Goal: Task Accomplishment & Management: Manage account settings

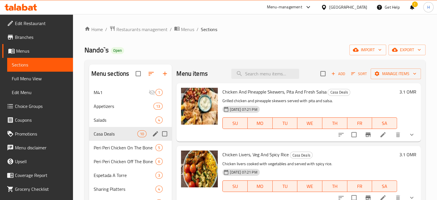
click at [145, 28] on span "Restaurants management" at bounding box center [141, 29] width 51 height 7
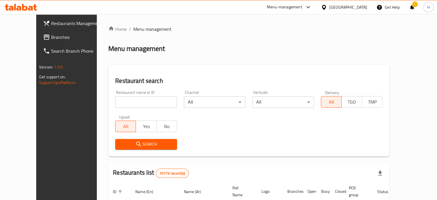
click at [147, 102] on div at bounding box center [218, 100] width 437 height 200
click at [134, 102] on input "search" at bounding box center [146, 102] width 62 height 12
type input "creama"
click button "Search" at bounding box center [146, 144] width 62 height 11
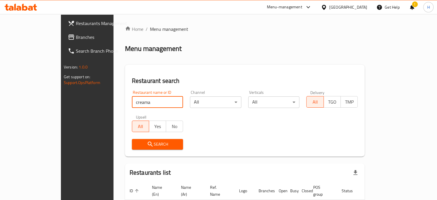
click at [76, 23] on span "Restaurants Management" at bounding box center [102, 23] width 53 height 7
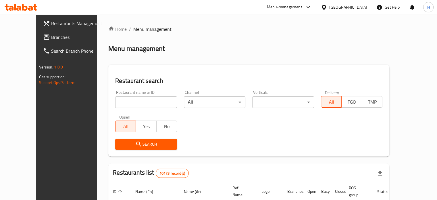
click at [129, 99] on input "search" at bounding box center [146, 102] width 62 height 12
type input "pizaza"
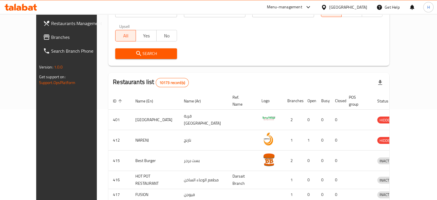
scroll to position [93, 0]
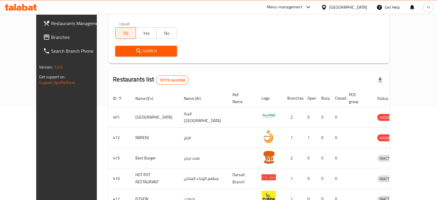
click at [146, 51] on span "Search" at bounding box center [146, 50] width 53 height 7
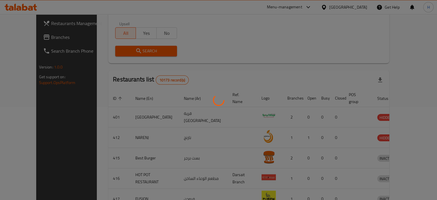
scroll to position [65, 0]
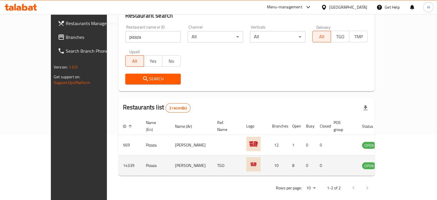
click at [408, 155] on td "enhanced table" at bounding box center [398, 165] width 20 height 20
click at [399, 162] on icon "enhanced table" at bounding box center [396, 165] width 7 height 7
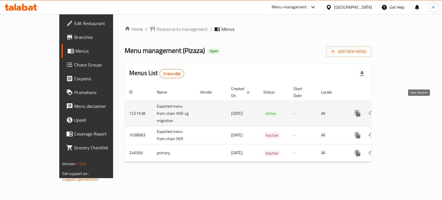
click at [402, 110] on icon "enhanced table" at bounding box center [398, 113] width 7 height 7
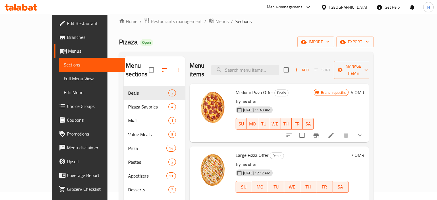
scroll to position [9, 0]
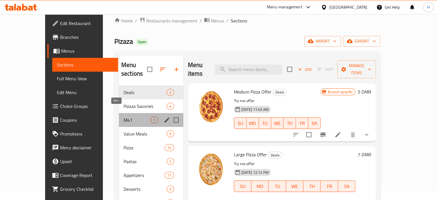
click at [124, 116] on span "M41" at bounding box center [137, 119] width 27 height 7
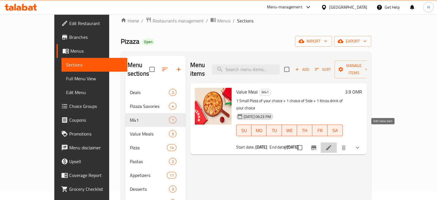
click at [332, 144] on icon at bounding box center [329, 147] width 7 height 7
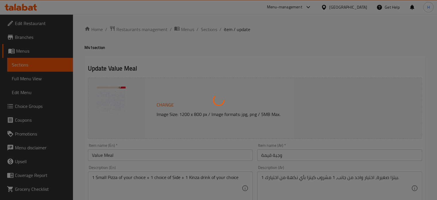
type input "اختيارك من بيتزا اولى"
type input "1"
type input "الطبق الجانبي"
type input "1"
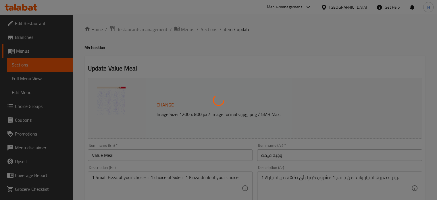
type input "1"
type input "اختيارك من مشروب كينزا:"
type input "1"
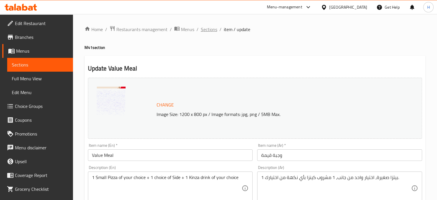
click at [207, 28] on span "Sections" at bounding box center [209, 29] width 16 height 7
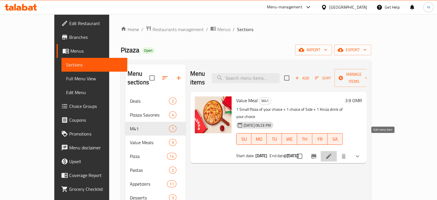
click at [332, 153] on icon at bounding box center [329, 156] width 7 height 7
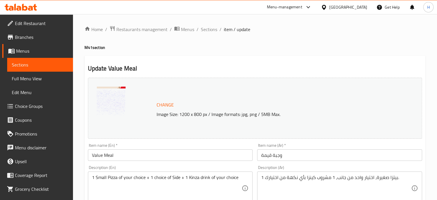
click at [160, 101] on span "Change" at bounding box center [165, 105] width 17 height 8
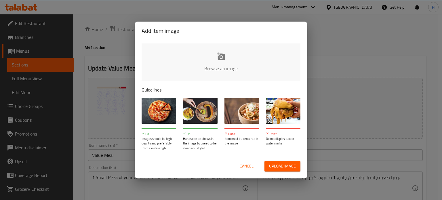
click at [226, 65] on input "file" at bounding box center [414, 70] width 547 height 54
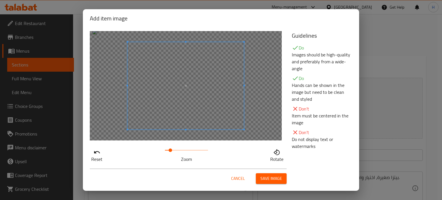
drag, startPoint x: 162, startPoint y: 150, endPoint x: 169, endPoint y: 153, distance: 7.5
click at [169, 152] on span at bounding box center [170, 149] width 3 height 3
click at [265, 176] on span "Save image" at bounding box center [271, 178] width 22 height 7
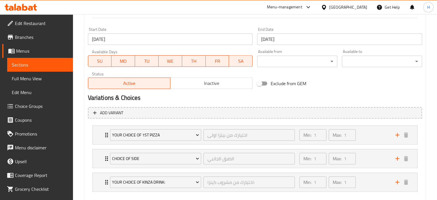
scroll to position [271, 0]
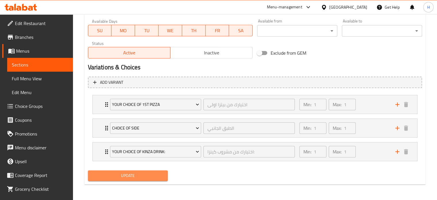
click at [134, 174] on span "Update" at bounding box center [128, 175] width 71 height 7
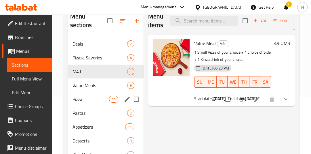
scroll to position [56, 0]
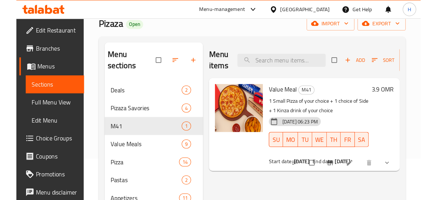
scroll to position [11, 0]
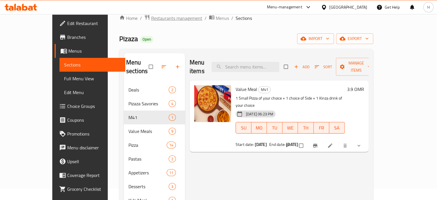
click at [151, 20] on span "Restaurants management" at bounding box center [176, 18] width 51 height 7
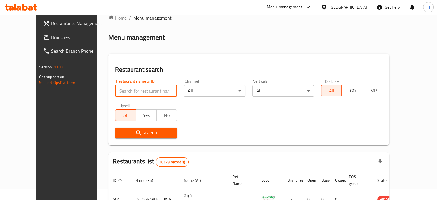
click at [116, 89] on input "search" at bounding box center [146, 91] width 62 height 12
type input "costa coffee"
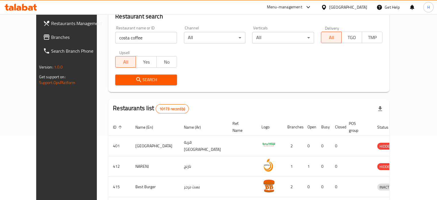
click at [148, 83] on span "Search" at bounding box center [146, 79] width 53 height 7
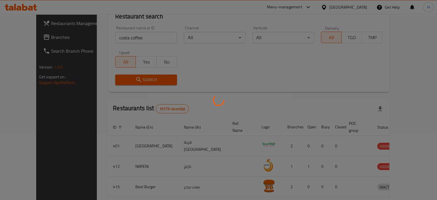
scroll to position [45, 0]
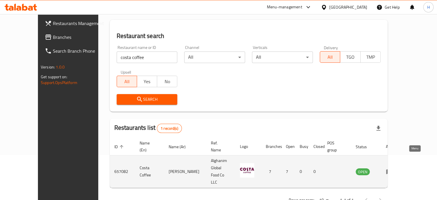
click at [315, 153] on icon "enhanced table" at bounding box center [391, 172] width 2 height 2
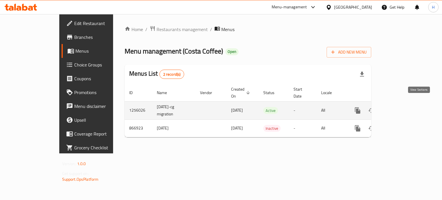
click at [315, 107] on icon "enhanced table" at bounding box center [398, 110] width 7 height 7
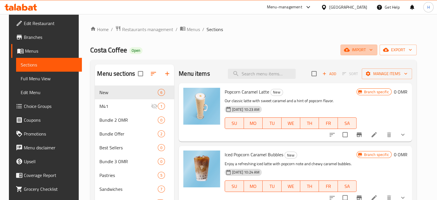
click at [315, 55] on button "import" at bounding box center [359, 50] width 37 height 11
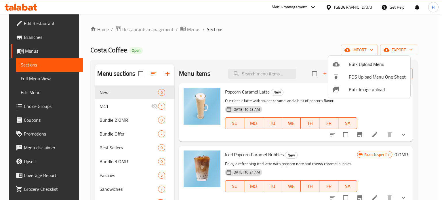
click at [315, 55] on div at bounding box center [221, 100] width 442 height 200
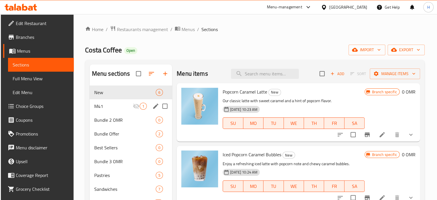
click at [132, 111] on div "M41 1" at bounding box center [131, 106] width 83 height 14
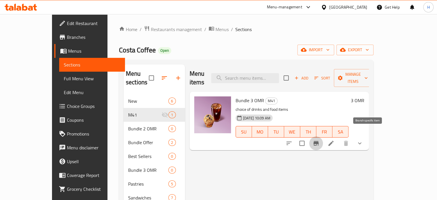
click at [315, 141] on icon "Branch-specific-item" at bounding box center [316, 143] width 5 height 5
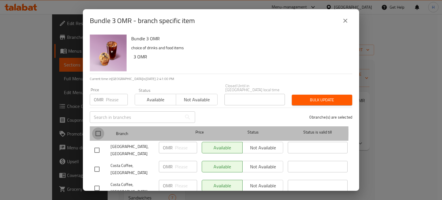
click at [98, 129] on input "checkbox" at bounding box center [98, 133] width 12 height 12
checkbox input "true"
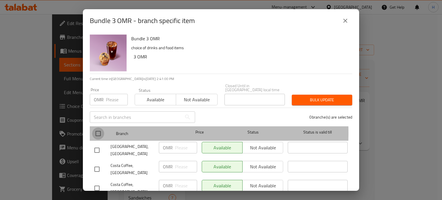
checkbox input "true"
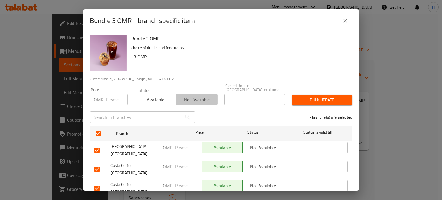
click at [196, 99] on span "Not available" at bounding box center [196, 99] width 37 height 8
click at [315, 96] on span "Bulk update" at bounding box center [321, 99] width 51 height 7
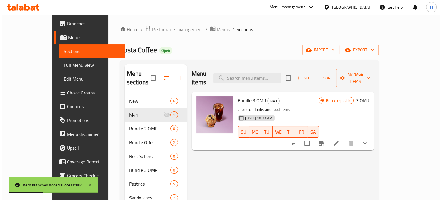
scroll to position [1, 0]
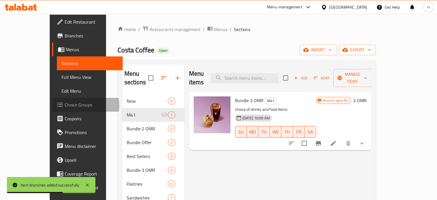
click at [65, 105] on span "Choice Groups" at bounding box center [91, 104] width 53 height 7
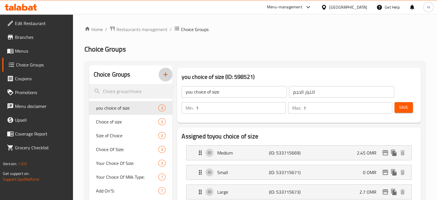
click at [164, 76] on icon "button" at bounding box center [165, 74] width 7 height 7
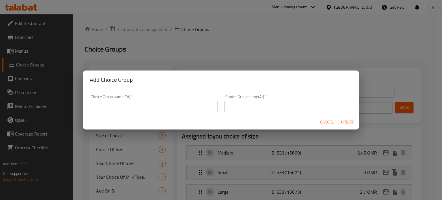
click at [161, 106] on input "text" at bounding box center [154, 107] width 128 height 12
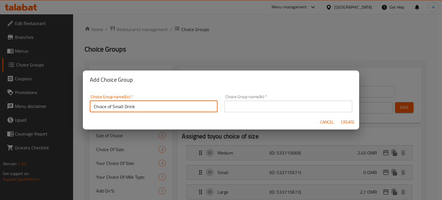
type input "Choice of Small Drink"
click at [309, 100] on div "Choice Group name(Ar)   * Choice Group name(Ar) *" at bounding box center [288, 104] width 128 height 18
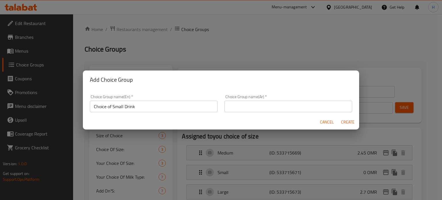
click at [300, 104] on input "text" at bounding box center [288, 107] width 128 height 12
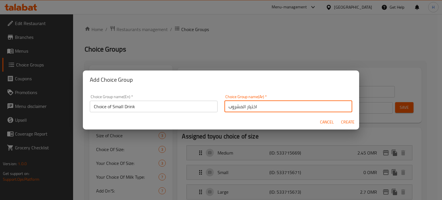
click at [227, 106] on input "اختيار المشروب" at bounding box center [288, 107] width 128 height 12
click at [266, 107] on input "اختيار المشروب" at bounding box center [288, 107] width 128 height 12
type input "اختيار المشروب حجم صغير"
click at [315, 122] on span "Create" at bounding box center [347, 121] width 14 height 7
type input "Choice of Small Drink"
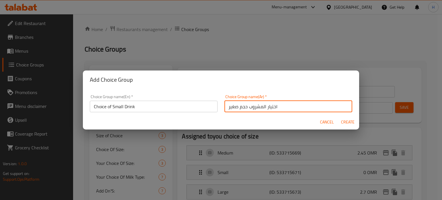
type input "اختيار المشروب حجم صغير"
type input "0"
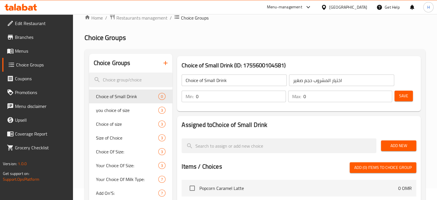
scroll to position [13, 0]
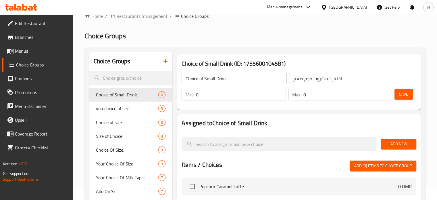
click at [231, 93] on input "0" at bounding box center [241, 95] width 90 height 12
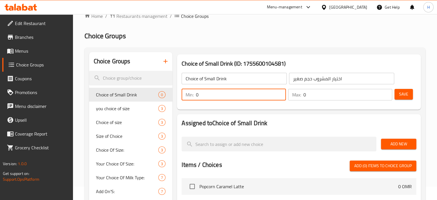
click at [231, 93] on input "0" at bounding box center [241, 95] width 90 height 12
type input "1"
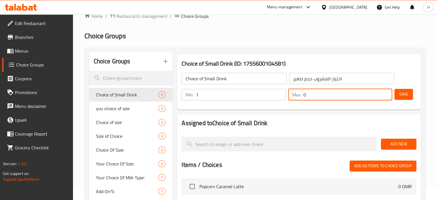
click at [307, 94] on input "0" at bounding box center [348, 95] width 89 height 12
drag, startPoint x: 307, startPoint y: 94, endPoint x: 290, endPoint y: 95, distance: 16.4
click at [290, 95] on div "Max: 0 ​" at bounding box center [340, 95] width 104 height 12
type input "1"
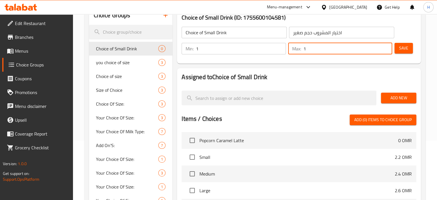
type input "1"
click at [298, 108] on div at bounding box center [299, 107] width 235 height 5
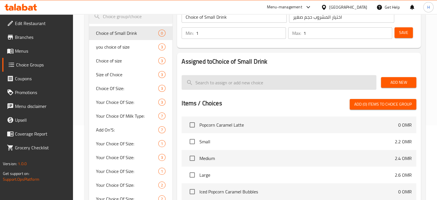
scroll to position [75, 0]
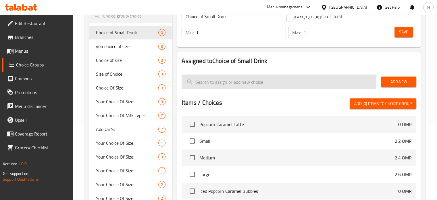
click at [215, 86] on input "search" at bounding box center [279, 81] width 195 height 15
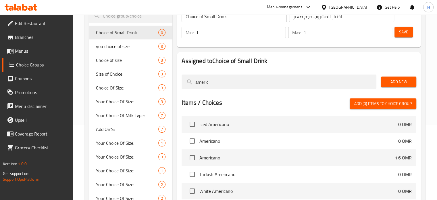
type input "americ"
click at [193, 124] on input "checkbox" at bounding box center [192, 124] width 12 height 12
checkbox input "true"
click at [191, 143] on input "checkbox" at bounding box center [192, 141] width 12 height 12
checkbox input "true"
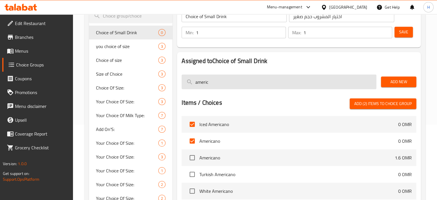
click at [222, 80] on input "americ" at bounding box center [279, 81] width 195 height 15
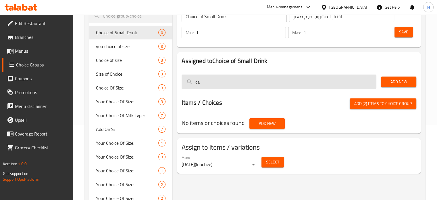
type input "c"
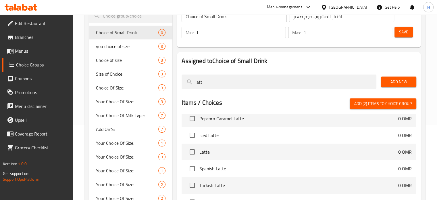
scroll to position [6, 0]
type input "latt"
click at [191, 133] on input "checkbox" at bounding box center [192, 135] width 12 height 12
checkbox input "true"
click at [192, 153] on input "checkbox" at bounding box center [192, 151] width 12 height 12
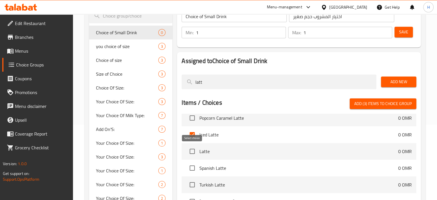
checkbox input "true"
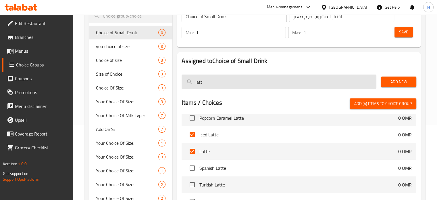
click at [223, 81] on input "latt" at bounding box center [279, 81] width 195 height 15
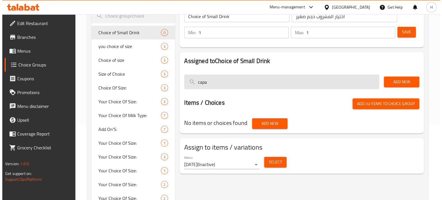
scroll to position [0, 0]
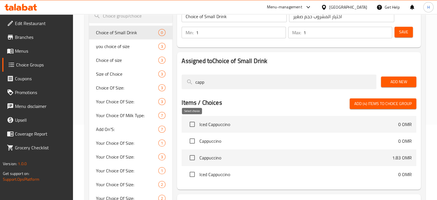
type input "capp"
click at [192, 125] on input "checkbox" at bounding box center [192, 124] width 12 height 12
checkbox input "true"
click at [192, 140] on input "checkbox" at bounding box center [192, 141] width 12 height 12
checkbox input "true"
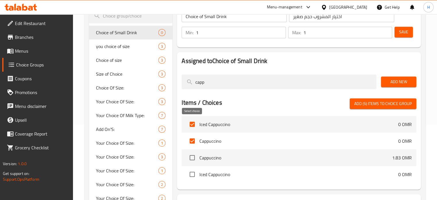
click at [192, 123] on input "checkbox" at bounding box center [192, 124] width 12 height 12
checkbox input "false"
click at [315, 104] on span "Add (5) items to choice group" at bounding box center [384, 103] width 58 height 7
checkbox input "false"
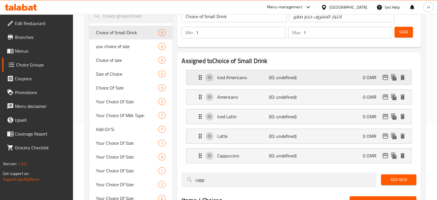
click at [315, 75] on icon "edit" at bounding box center [386, 77] width 6 height 5
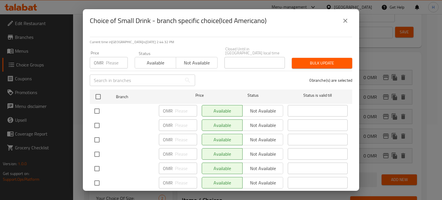
click at [315, 25] on button "close" at bounding box center [345, 21] width 14 height 14
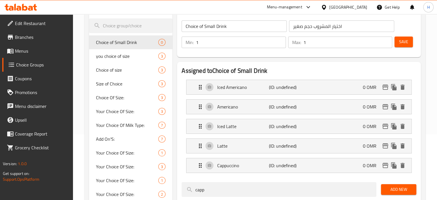
scroll to position [56, 0]
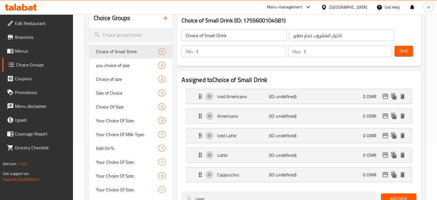
click at [315, 49] on span "Save" at bounding box center [403, 50] width 9 height 7
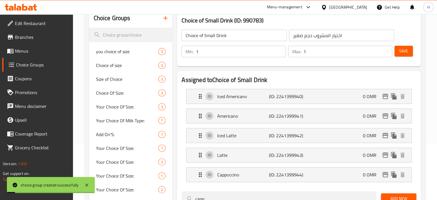
click at [315, 48] on div "Save" at bounding box center [404, 52] width 20 height 14
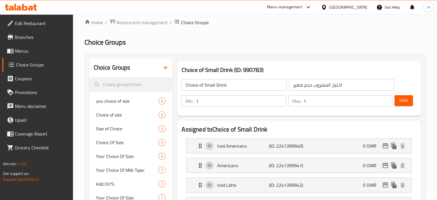
scroll to position [7, 0]
click at [315, 98] on span "Save" at bounding box center [403, 100] width 9 height 7
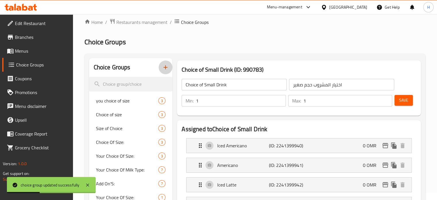
click at [164, 68] on icon "button" at bounding box center [165, 67] width 7 height 7
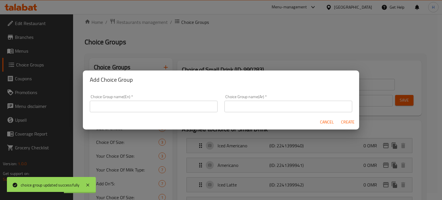
click at [156, 107] on input "text" at bounding box center [154, 107] width 128 height 12
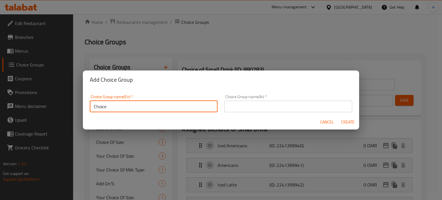
type input "Choice"
click at [315, 124] on span "Cancel" at bounding box center [327, 121] width 14 height 7
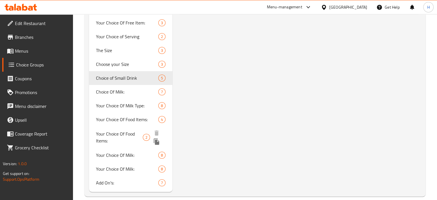
scroll to position [392, 0]
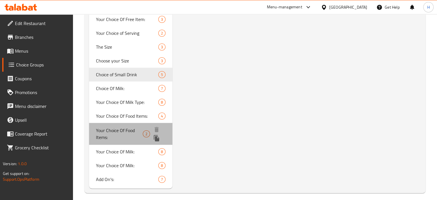
click at [134, 138] on span "Your Choice Of Food Items:" at bounding box center [119, 134] width 47 height 14
type input "Your Choice Of Food Items:"
type input "اختيارك من اصناف الطعام:"
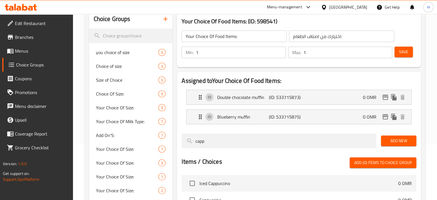
scroll to position [0, 0]
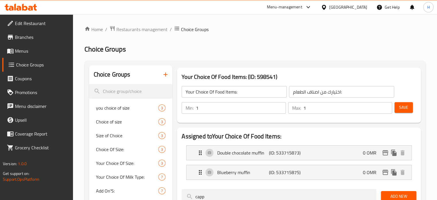
click at [165, 77] on icon "button" at bounding box center [165, 74] width 7 height 7
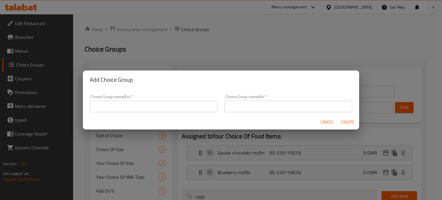
click at [182, 110] on input "text" at bounding box center [154, 107] width 128 height 12
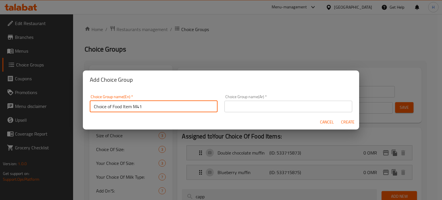
type input "Choice of Food Item M41"
click at [251, 110] on input "text" at bounding box center [288, 107] width 128 height 12
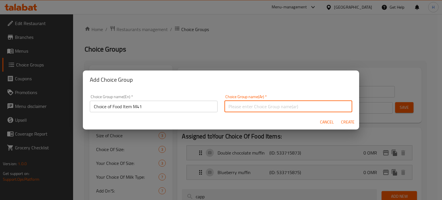
type input "الطبق الجانبي"
click at [315, 121] on span "Create" at bounding box center [347, 121] width 14 height 7
type input "Choice of Food Item M41"
type input "الطبق الجانبي"
type input "0"
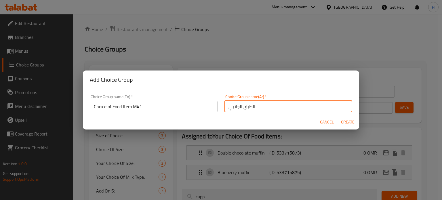
type input "0"
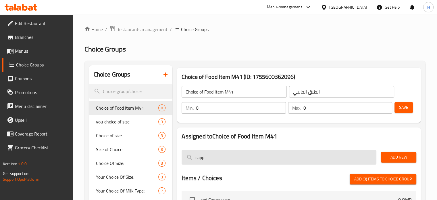
click at [226, 153] on input "capp" at bounding box center [279, 157] width 195 height 15
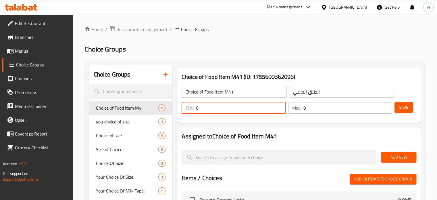
drag, startPoint x: 206, startPoint y: 108, endPoint x: 177, endPoint y: 109, distance: 28.2
click at [177, 109] on div "Choice of Food Item M41 (ID: 1755600362096) Choice of Food Item M41 ​ الطبق الج…" at bounding box center [299, 95] width 244 height 55
type input "1"
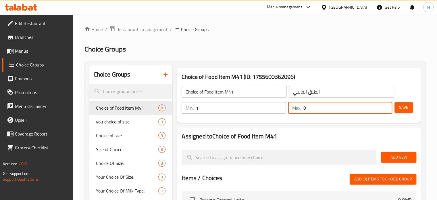
drag, startPoint x: 313, startPoint y: 110, endPoint x: 272, endPoint y: 109, distance: 40.8
click at [272, 109] on div "Min: 1 ​ Max: 0 ​" at bounding box center [286, 108] width 215 height 16
type input "1"
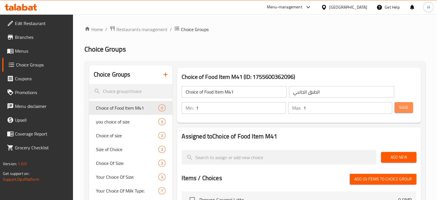
click at [315, 108] on span "Save" at bounding box center [403, 107] width 9 height 7
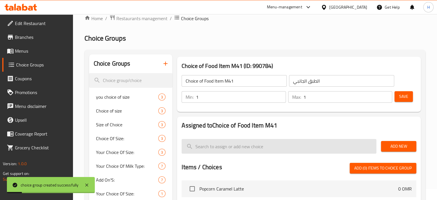
click at [289, 146] on input "search" at bounding box center [279, 146] width 195 height 15
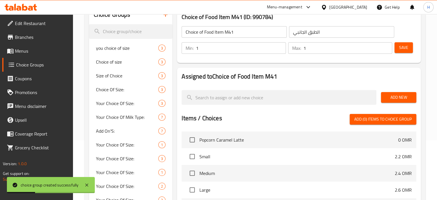
scroll to position [71, 0]
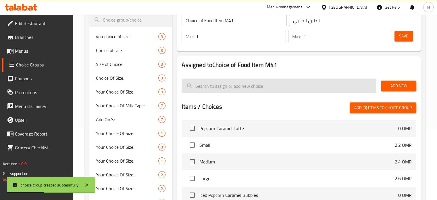
click at [261, 85] on input "search" at bounding box center [279, 86] width 195 height 15
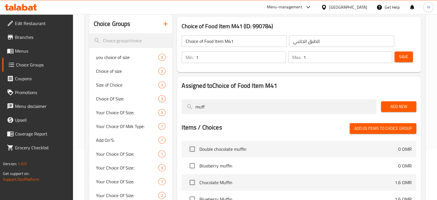
scroll to position [74, 0]
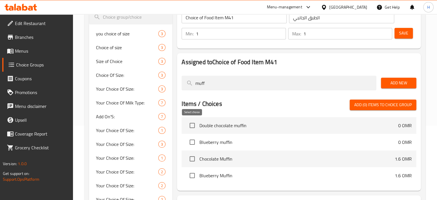
type input "muff"
click at [192, 124] on input "checkbox" at bounding box center [192, 125] width 12 height 12
checkbox input "true"
click at [192, 143] on input "checkbox" at bounding box center [192, 142] width 12 height 12
checkbox input "true"
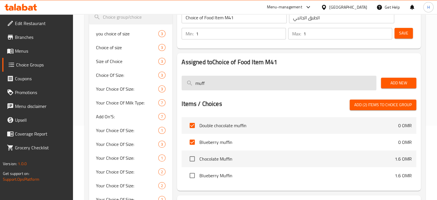
click at [215, 85] on input "muff" at bounding box center [279, 83] width 195 height 15
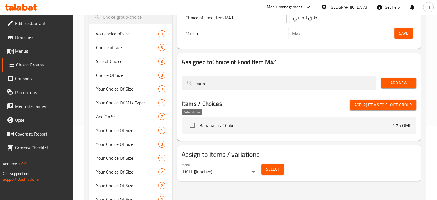
type input "bana"
click at [194, 125] on input "checkbox" at bounding box center [192, 125] width 12 height 12
checkbox input "true"
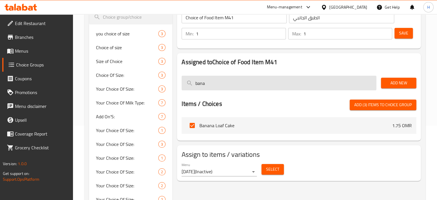
click at [211, 85] on input "bana" at bounding box center [279, 83] width 195 height 15
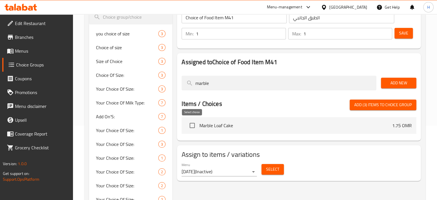
type input "marble"
click at [194, 126] on input "checkbox" at bounding box center [192, 125] width 12 height 12
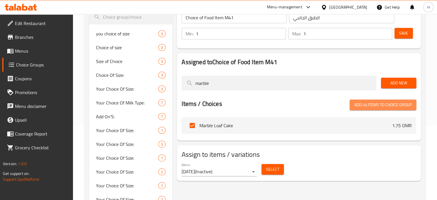
click at [315, 104] on span "Add (4) items to choice group" at bounding box center [384, 104] width 58 height 7
checkbox input "false"
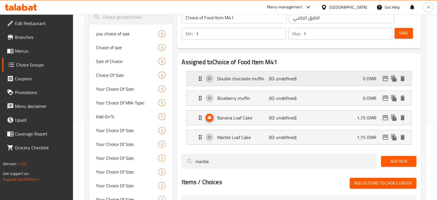
click at [301, 83] on div "Double chocolate muffin (ID: undefined) 0 OMR" at bounding box center [301, 78] width 208 height 14
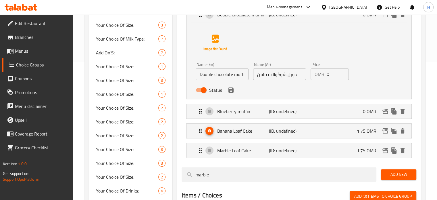
scroll to position [129, 0]
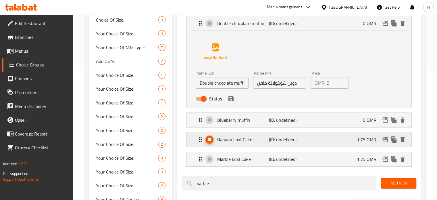
click at [312, 134] on div "Banana Loaf Cake (ID: undefined) 1.75 OMR" at bounding box center [301, 139] width 208 height 14
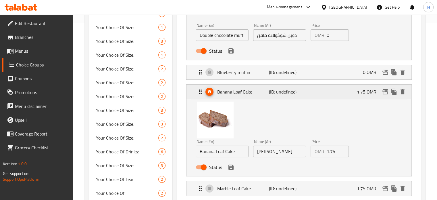
scroll to position [183, 0]
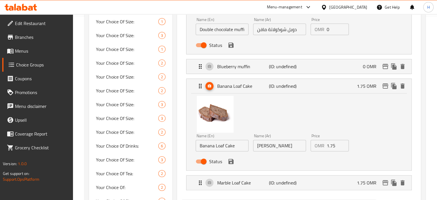
click at [315, 148] on input "1.75" at bounding box center [338, 146] width 22 height 12
drag, startPoint x: 337, startPoint y: 148, endPoint x: 324, endPoint y: 149, distance: 13.0
click at [315, 149] on div "OMR 1.75 Price" at bounding box center [330, 146] width 39 height 12
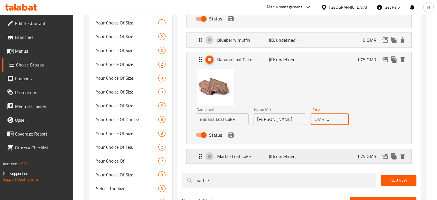
click at [315, 153] on div "Marble Loaf Cake (ID: undefined) 1.75 OMR" at bounding box center [301, 156] width 208 height 14
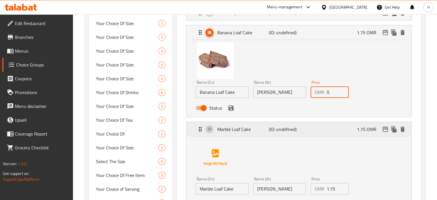
scroll to position [237, 0]
type input "0"
drag, startPoint x: 336, startPoint y: 190, endPoint x: 315, endPoint y: 187, distance: 21.2
click at [315, 153] on div "OMR 1.75 Price" at bounding box center [330, 189] width 39 height 12
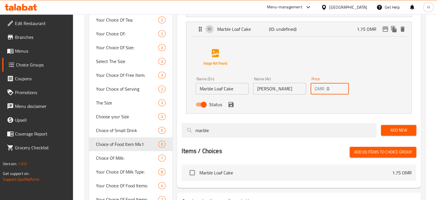
scroll to position [337, 0]
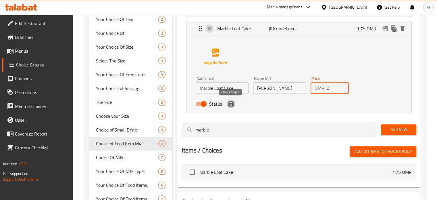
click at [231, 104] on icon "save" at bounding box center [231, 103] width 7 height 7
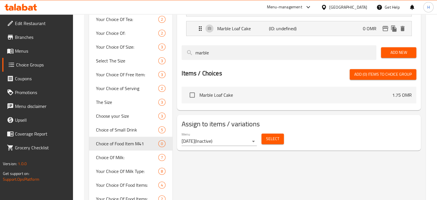
type input "0"
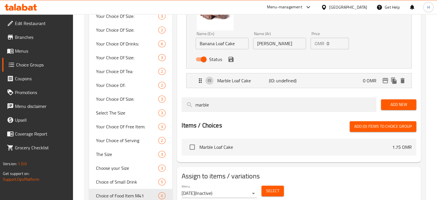
scroll to position [285, 0]
click at [231, 61] on icon "save" at bounding box center [231, 59] width 7 height 7
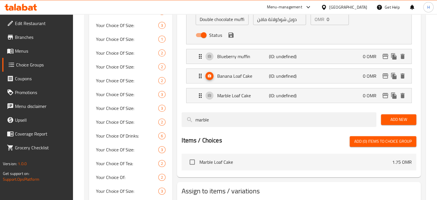
scroll to position [193, 0]
click at [231, 37] on icon "save" at bounding box center [231, 35] width 7 height 7
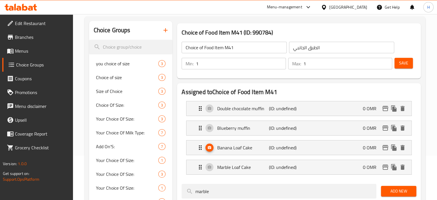
scroll to position [45, 0]
click at [227, 124] on p "Blueberry muffin" at bounding box center [242, 127] width 51 height 7
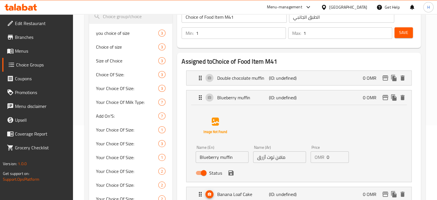
scroll to position [76, 0]
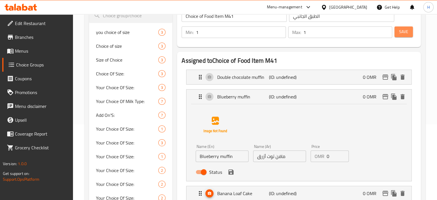
click at [315, 34] on span "Save" at bounding box center [403, 31] width 9 height 7
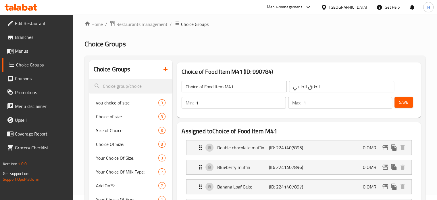
scroll to position [0, 0]
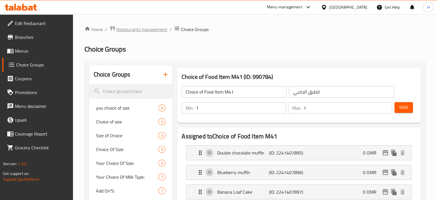
click at [146, 27] on span "Restaurants management" at bounding box center [141, 29] width 51 height 7
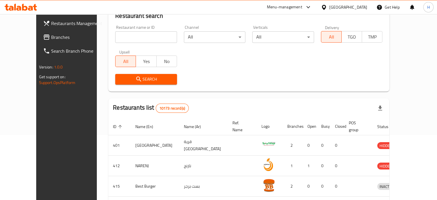
scroll to position [65, 0]
click at [133, 35] on input "search" at bounding box center [146, 37] width 62 height 12
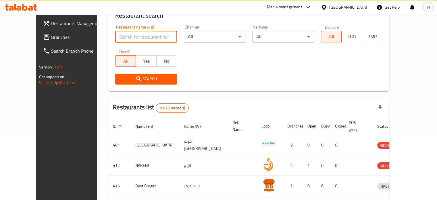
type input "costa coffee"
click at [143, 79] on span "Search" at bounding box center [146, 78] width 53 height 7
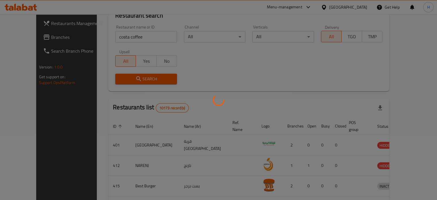
scroll to position [45, 0]
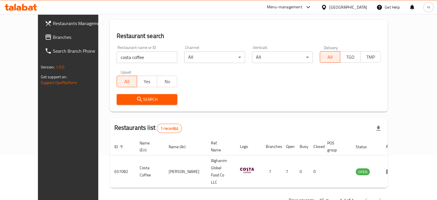
drag, startPoint x: 143, startPoint y: 79, endPoint x: 244, endPoint y: 118, distance: 108.5
click at [244, 118] on div "Home / Menu management Menu management Restaurant search Restaurant name or ID …" at bounding box center [249, 94] width 278 height 227
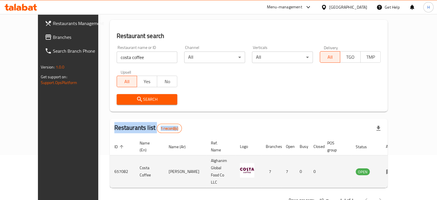
click at [315, 153] on icon "enhanced table" at bounding box center [389, 171] width 7 height 7
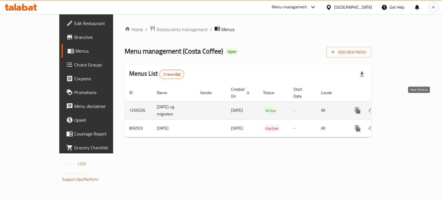
click at [315, 107] on icon "enhanced table" at bounding box center [398, 110] width 7 height 7
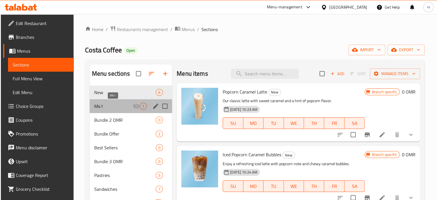
click at [116, 109] on span "M41" at bounding box center [113, 106] width 39 height 7
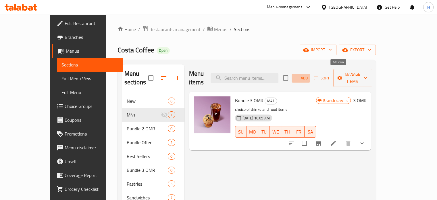
click at [309, 75] on span "Add" at bounding box center [301, 78] width 16 height 7
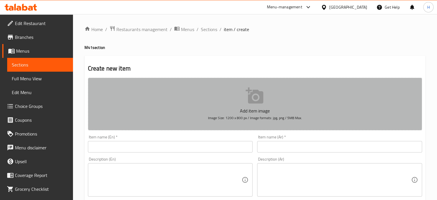
click at [255, 103] on icon "button" at bounding box center [255, 95] width 18 height 16
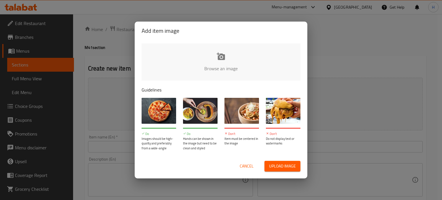
click at [238, 153] on button "Cancel" at bounding box center [246, 166] width 18 height 11
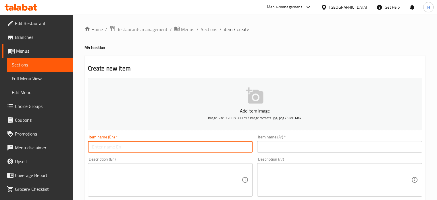
click at [200, 146] on input "text" at bounding box center [170, 147] width 165 height 12
type input "Bundle Meal 2.5"
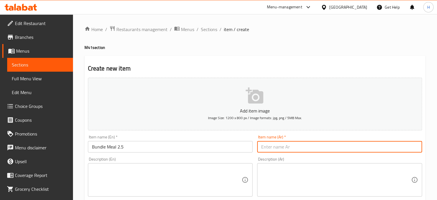
click at [281, 146] on input "text" at bounding box center [339, 147] width 165 height 12
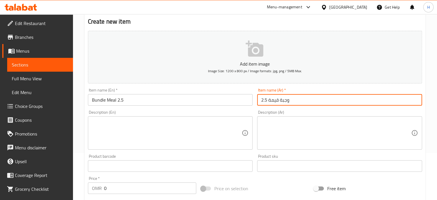
scroll to position [47, 0]
type input "وجبة قيمة 2.5"
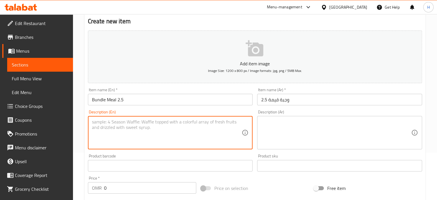
click at [165, 125] on textarea at bounding box center [167, 132] width 150 height 27
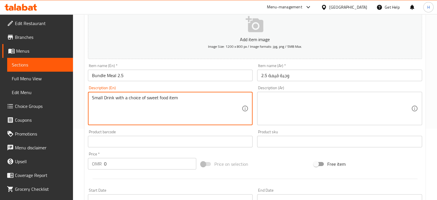
type textarea "Small Drink with a choice of sweet food item"
click at [131, 153] on input "0" at bounding box center [150, 164] width 92 height 12
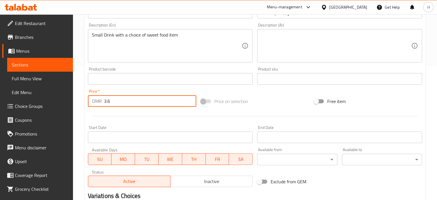
scroll to position [206, 0]
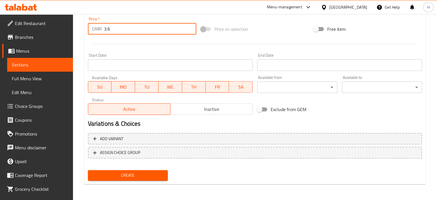
type input "3.6"
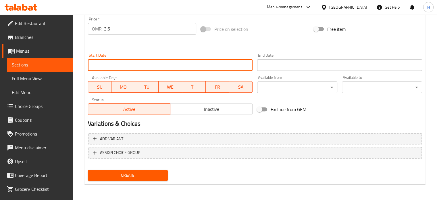
click at [146, 66] on input "Start Date" at bounding box center [170, 65] width 165 height 12
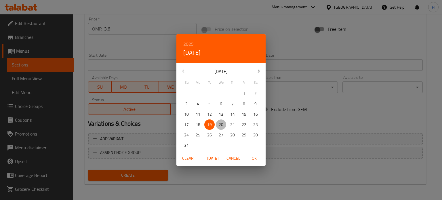
click at [219, 125] on p "20" at bounding box center [221, 124] width 5 height 7
click at [230, 123] on p "21" at bounding box center [232, 124] width 5 height 7
click at [209, 123] on p "19" at bounding box center [209, 124] width 5 height 7
click at [222, 126] on p "20" at bounding box center [221, 124] width 5 height 7
click at [210, 124] on p "19" at bounding box center [209, 124] width 5 height 7
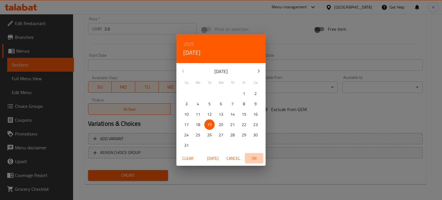
click at [254, 153] on span "OK" at bounding box center [254, 158] width 14 height 7
type input "19-08-2025"
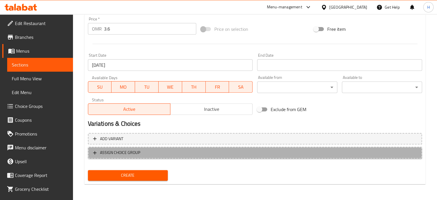
click at [156, 151] on span "ASSIGN CHOICE GROUP" at bounding box center [255, 152] width 324 height 7
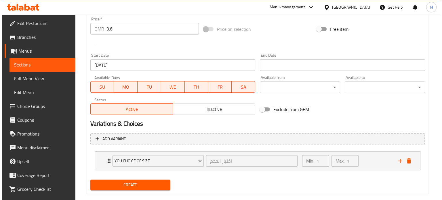
scroll to position [216, 0]
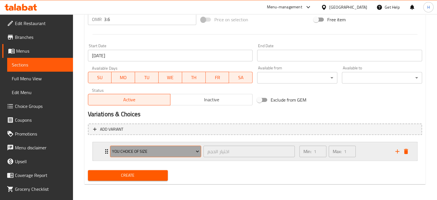
click at [156, 151] on span "you choice of size" at bounding box center [155, 151] width 87 height 7
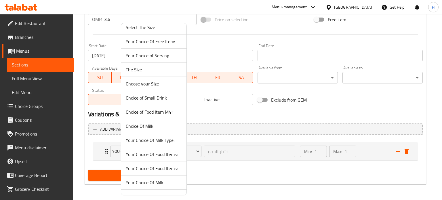
scroll to position [303, 0]
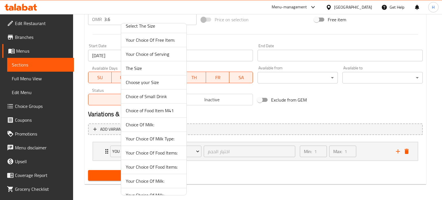
click at [160, 94] on span "Choice of Small Drink" at bounding box center [154, 96] width 56 height 7
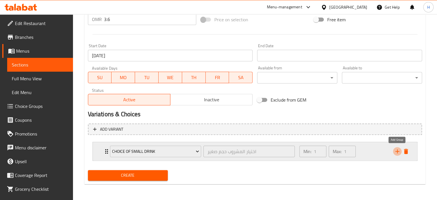
click at [315, 151] on icon "add" at bounding box center [397, 151] width 7 height 7
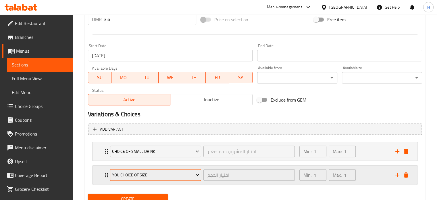
click at [156, 153] on span "you choice of size" at bounding box center [155, 174] width 87 height 7
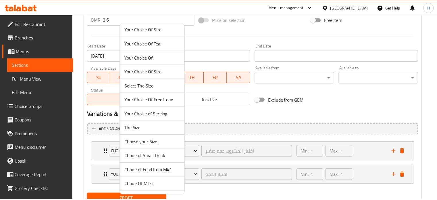
scroll to position [243, 0]
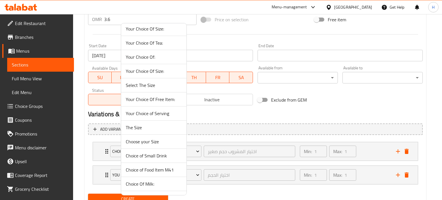
click at [170, 153] on span "Choice of Food Item M41" at bounding box center [154, 169] width 56 height 7
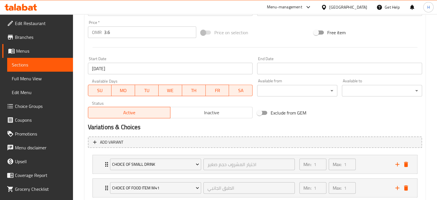
scroll to position [239, 0]
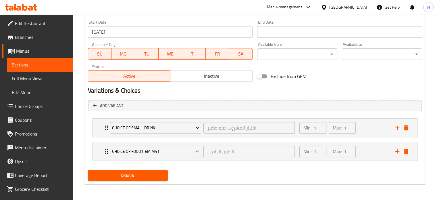
click at [145, 153] on span "Create" at bounding box center [128, 175] width 71 height 7
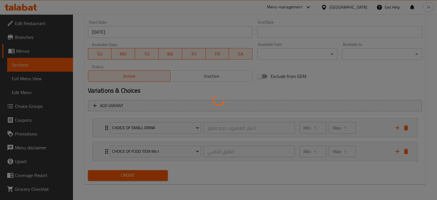
type input "0"
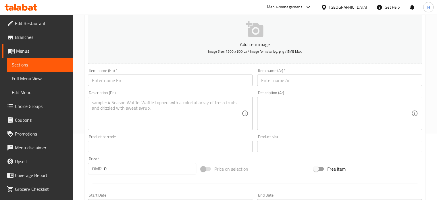
scroll to position [0, 0]
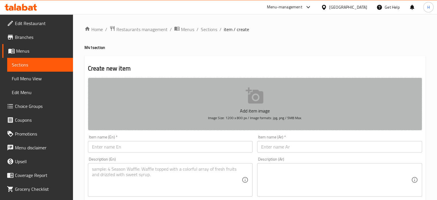
click at [219, 101] on button "Add item image Image Size: 1200 x 800 px / Image formats: jpg, png / 5MB Max." at bounding box center [255, 104] width 334 height 53
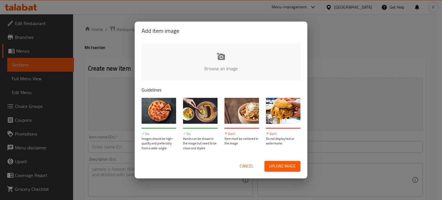
click at [216, 68] on input "file" at bounding box center [414, 70] width 547 height 54
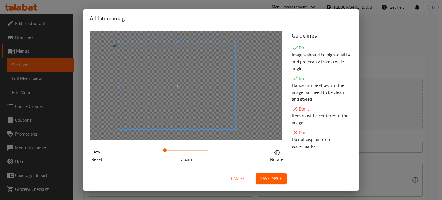
click at [204, 118] on span at bounding box center [177, 85] width 116 height 87
click at [266, 153] on span "Save image" at bounding box center [271, 178] width 22 height 7
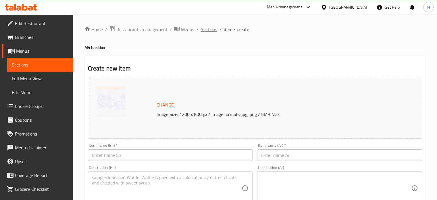
click at [203, 30] on span "Sections" at bounding box center [209, 29] width 16 height 7
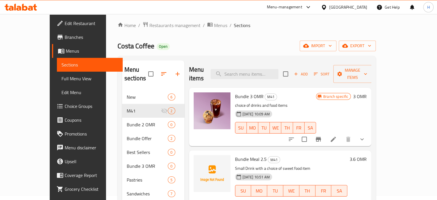
scroll to position [40, 0]
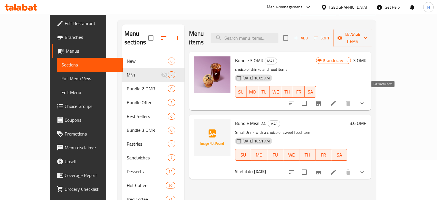
click at [315, 100] on icon at bounding box center [333, 103] width 7 height 7
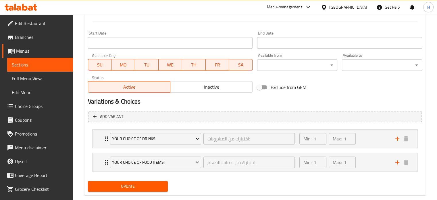
scroll to position [247, 0]
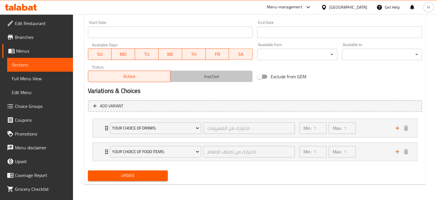
click at [230, 77] on span "Inactive" at bounding box center [212, 76] width 78 height 8
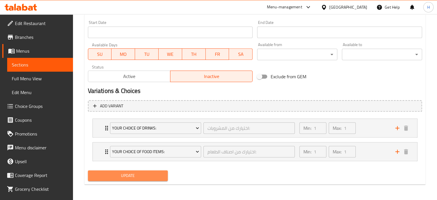
click at [135, 153] on span "Update" at bounding box center [128, 175] width 71 height 7
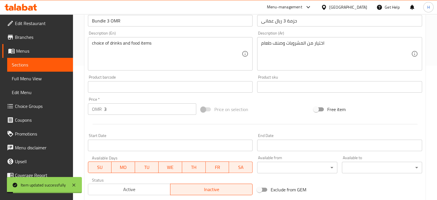
scroll to position [0, 0]
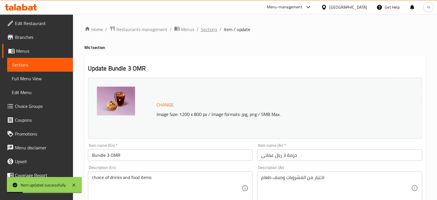
click at [210, 28] on span "Sections" at bounding box center [209, 29] width 16 height 7
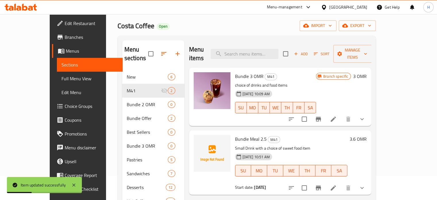
scroll to position [25, 0]
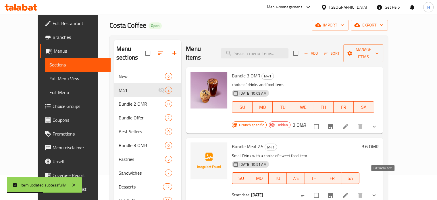
click at [315, 153] on icon at bounding box center [345, 195] width 7 height 7
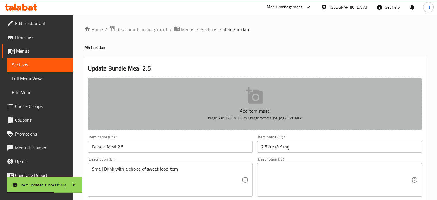
click at [261, 107] on p "Add item image" at bounding box center [255, 110] width 317 height 7
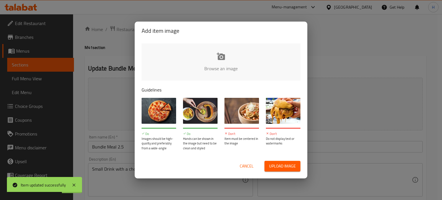
click at [216, 63] on input "file" at bounding box center [414, 70] width 547 height 54
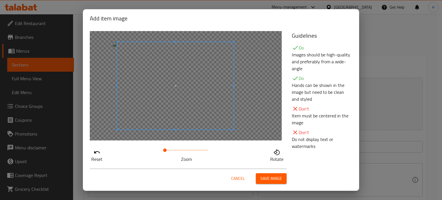
click at [193, 103] on span at bounding box center [175, 85] width 116 height 87
click at [270, 153] on span "Save image" at bounding box center [271, 178] width 22 height 7
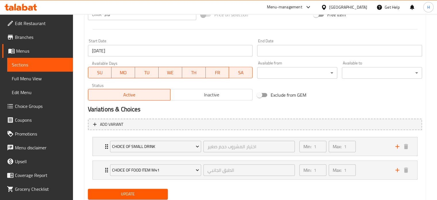
scroll to position [247, 0]
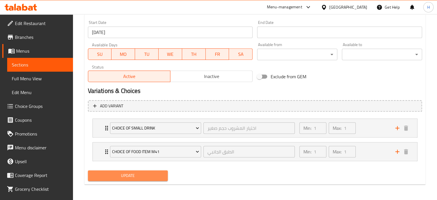
click at [155, 153] on span "Update" at bounding box center [128, 175] width 71 height 7
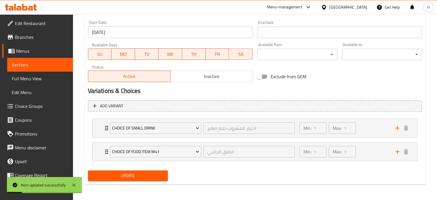
scroll to position [0, 0]
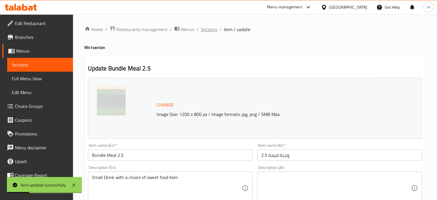
click at [212, 27] on span "Sections" at bounding box center [209, 29] width 16 height 7
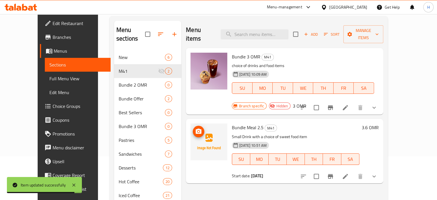
scroll to position [42, 0]
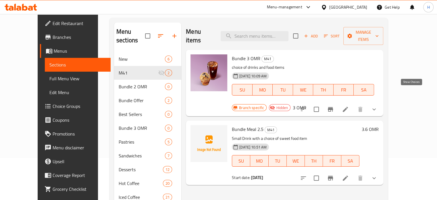
click at [315, 106] on icon "show more" at bounding box center [374, 109] width 7 height 7
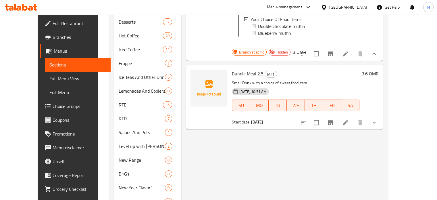
scroll to position [190, 0]
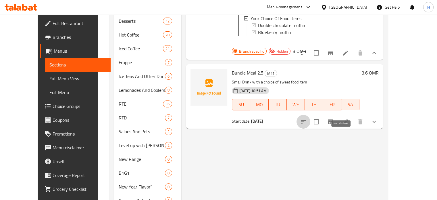
click at [306, 120] on icon "sort-choices" at bounding box center [303, 121] width 5 height 3
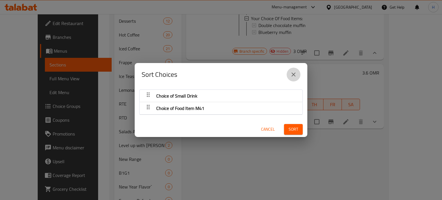
click at [291, 76] on icon "close" at bounding box center [293, 74] width 7 height 7
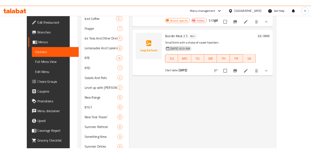
scroll to position [224, 0]
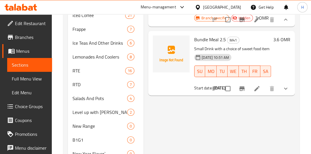
click at [295, 109] on div "Menu sections New 6 M41 2 Bundle 2 OMR 0 Bundle Offer 2 Best Sellers 0 Bundle 3…" at bounding box center [181, 29] width 236 height 386
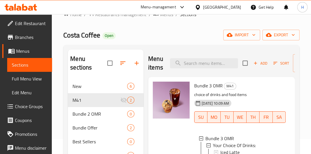
scroll to position [0, 0]
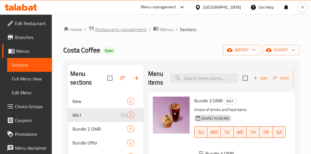
click at [129, 26] on span "Restaurants management" at bounding box center [120, 29] width 51 height 7
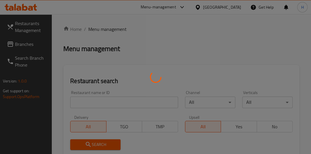
click at [108, 102] on div at bounding box center [155, 77] width 311 height 154
click at [118, 102] on div at bounding box center [155, 77] width 311 height 154
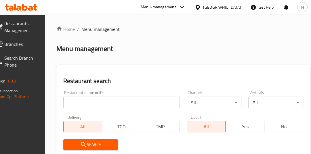
click at [100, 104] on input "search" at bounding box center [121, 102] width 116 height 12
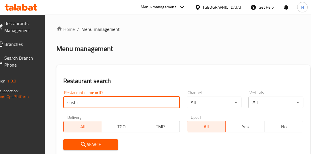
type input "sushi box"
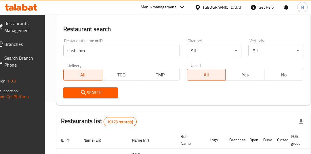
scroll to position [52, 0]
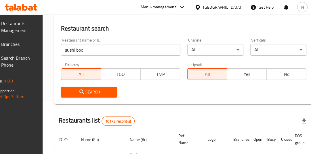
click at [100, 97] on button "Search" at bounding box center [89, 92] width 56 height 11
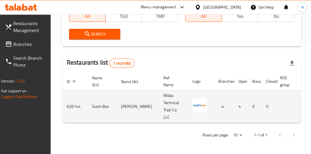
scroll to position [0, 42]
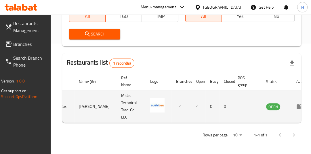
click at [296, 103] on icon "enhanced table" at bounding box center [299, 106] width 7 height 7
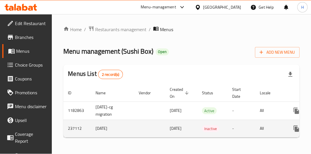
scroll to position [0, 49]
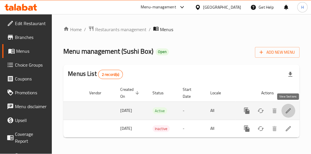
click at [288, 110] on icon "enhanced table" at bounding box center [288, 110] width 5 height 5
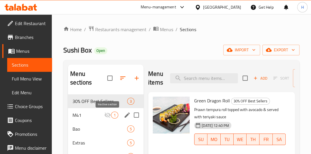
click at [106, 114] on icon "Menu sections" at bounding box center [107, 114] width 6 height 5
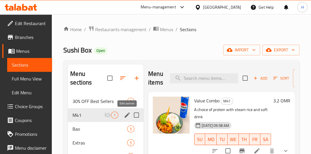
click at [129, 115] on icon "edit" at bounding box center [127, 114] width 7 height 7
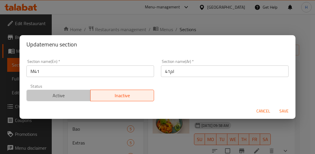
click at [69, 93] on span "Active" at bounding box center [58, 95] width 59 height 8
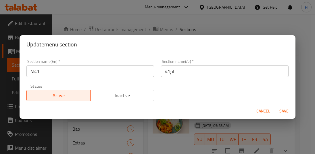
click at [285, 108] on span "Save" at bounding box center [284, 110] width 14 height 7
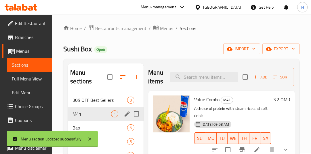
scroll to position [1, 0]
click at [130, 28] on span "Restaurants management" at bounding box center [120, 28] width 51 height 7
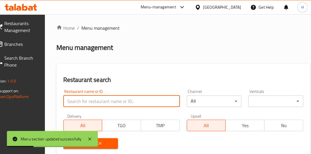
click at [110, 99] on input "search" at bounding box center [121, 101] width 116 height 12
type input "italiano"
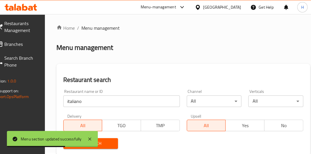
click at [107, 138] on button "Search" at bounding box center [90, 143] width 55 height 11
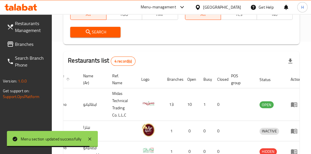
scroll to position [0, 45]
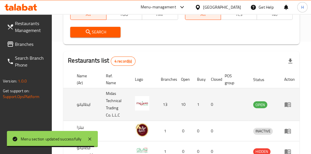
click at [216, 90] on td "0" at bounding box center [213, 104] width 14 height 32
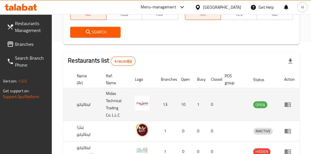
click at [291, 104] on icon "enhanced table" at bounding box center [287, 104] width 7 height 7
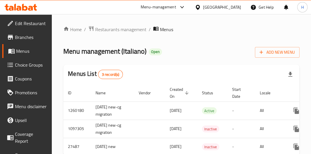
scroll to position [0, 49]
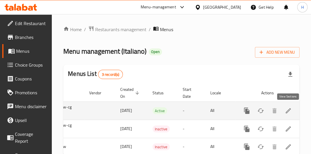
click at [288, 110] on icon "enhanced table" at bounding box center [288, 110] width 5 height 5
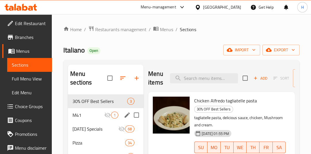
click at [100, 112] on span "M41" at bounding box center [88, 114] width 32 height 7
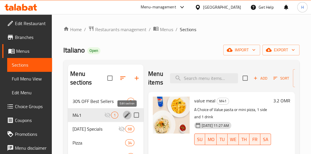
click at [127, 114] on icon "edit" at bounding box center [127, 114] width 5 height 5
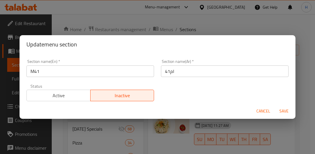
click at [62, 94] on span "Active" at bounding box center [58, 95] width 59 height 8
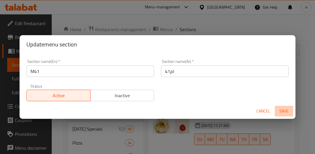
click at [288, 112] on span "Save" at bounding box center [284, 110] width 14 height 7
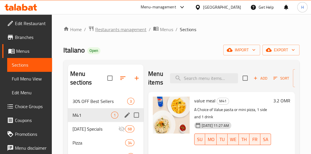
click at [111, 26] on span "Restaurants management" at bounding box center [120, 29] width 51 height 7
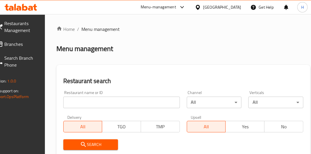
click at [101, 98] on input "search" at bounding box center [121, 102] width 116 height 12
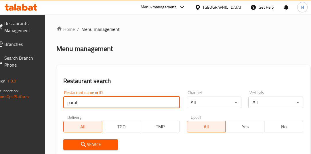
type input "paratha point"
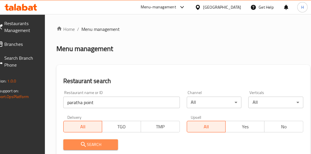
click at [101, 142] on span "Search" at bounding box center [91, 144] width 46 height 7
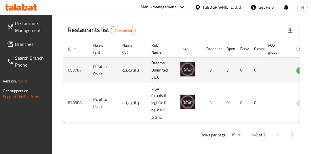
scroll to position [0, 43]
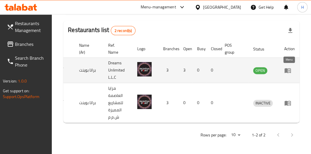
click at [286, 68] on icon "enhanced table" at bounding box center [287, 70] width 6 height 5
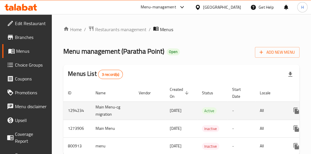
scroll to position [0, 49]
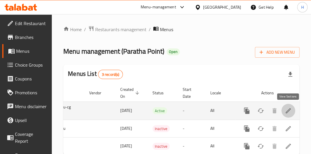
click at [289, 110] on icon "enhanced table" at bounding box center [288, 110] width 5 height 5
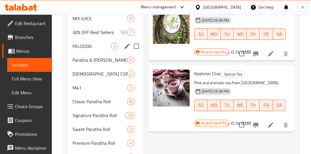
scroll to position [152, 0]
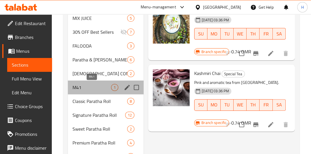
click at [108, 86] on span "M41" at bounding box center [91, 87] width 39 height 7
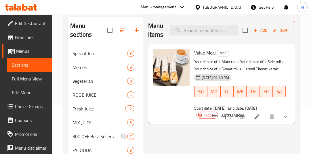
scroll to position [48, 0]
click at [286, 116] on icon "show more" at bounding box center [285, 116] width 3 height 2
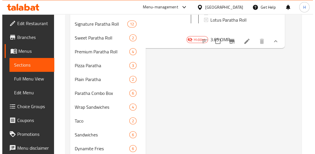
scroll to position [225, 0]
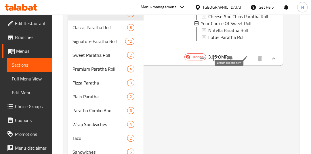
click at [228, 61] on icon "Branch-specific-item" at bounding box center [229, 58] width 5 height 5
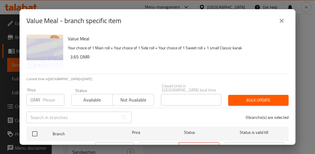
scroll to position [24, 0]
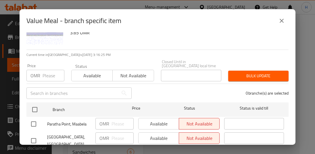
click at [90, 74] on span "Available" at bounding box center [92, 75] width 37 height 8
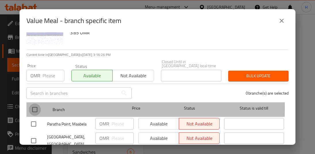
click at [33, 104] on input "checkbox" at bounding box center [35, 109] width 12 height 12
checkbox input "true"
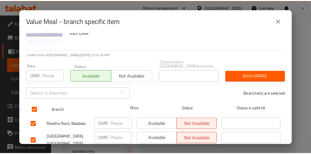
scroll to position [60, 0]
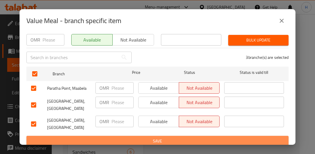
click at [163, 137] on span "Save" at bounding box center [157, 140] width 253 height 7
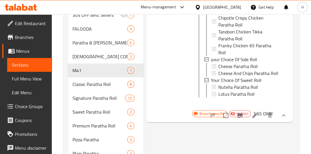
scroll to position [169, 0]
click at [255, 117] on icon at bounding box center [254, 114] width 5 height 5
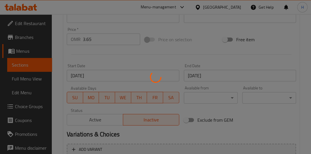
scroll to position [204, 0]
click at [100, 117] on div at bounding box center [155, 77] width 311 height 154
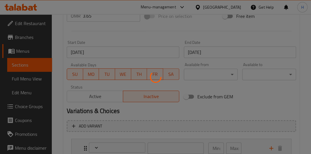
scroll to position [228, 0]
type input "اختيارك من رول رئيسي:"
type input "1"
type input "اختيارك من الرول الجانبي"
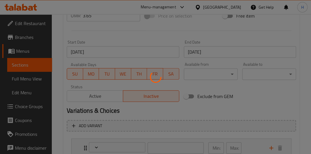
type input "1"
type input "اختيارك من الرول الحلو"
type input "1"
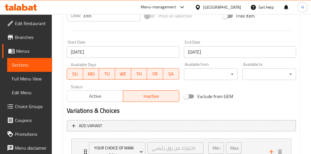
click at [104, 100] on button "Active" at bounding box center [95, 96] width 56 height 12
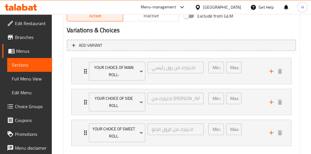
scroll to position [338, 0]
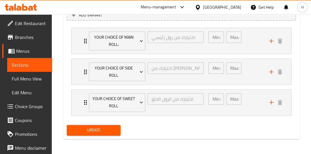
click at [95, 130] on span "Update" at bounding box center [93, 129] width 45 height 7
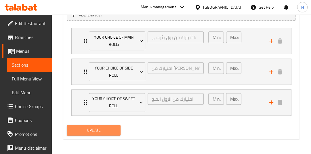
click at [102, 129] on span "Update" at bounding box center [93, 129] width 45 height 7
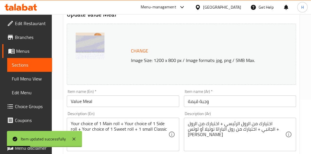
scroll to position [0, 0]
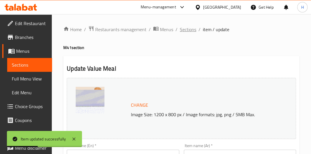
click at [186, 28] on span "Sections" at bounding box center [188, 29] width 16 height 7
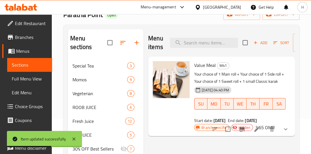
scroll to position [36, 0]
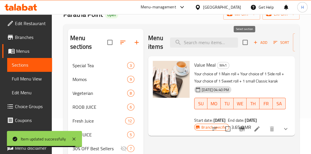
click at [243, 44] on input "checkbox" at bounding box center [245, 42] width 12 height 12
checkbox input "true"
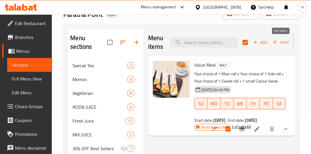
scroll to position [0, 36]
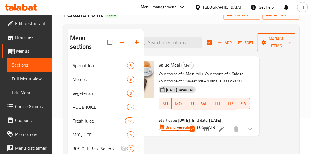
click at [276, 41] on span "Manage items" at bounding box center [276, 42] width 29 height 14
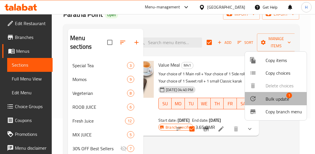
click at [277, 97] on span "Bulk update" at bounding box center [278, 98] width 24 height 7
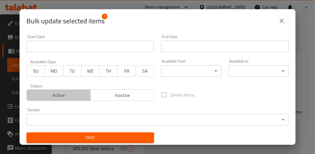
click at [71, 93] on span "Active" at bounding box center [58, 95] width 59 height 8
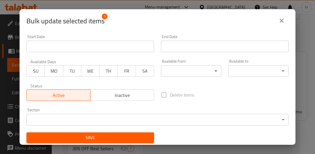
click at [110, 138] on span "Save" at bounding box center [90, 137] width 118 height 7
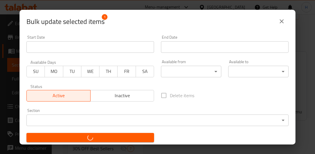
checkbox input "false"
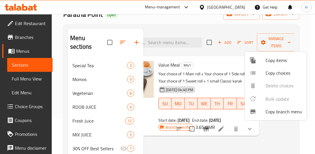
click at [215, 138] on div at bounding box center [157, 77] width 315 height 154
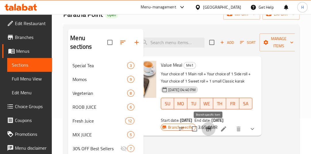
click at [208, 129] on icon "Branch-specific-item" at bounding box center [208, 128] width 5 height 5
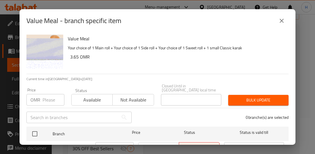
scroll to position [60, 0]
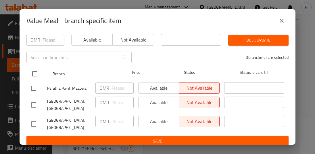
click at [35, 68] on input "checkbox" at bounding box center [35, 74] width 12 height 12
checkbox input "true"
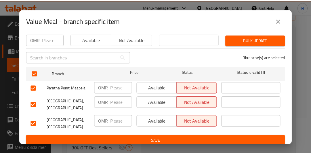
scroll to position [55, 0]
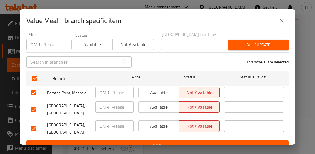
click at [75, 40] on span "Available" at bounding box center [92, 44] width 37 height 8
click at [110, 142] on span "Save" at bounding box center [157, 145] width 253 height 7
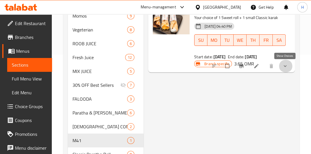
click at [282, 65] on icon "show more" at bounding box center [285, 66] width 6 height 6
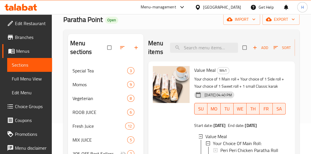
scroll to position [45, 0]
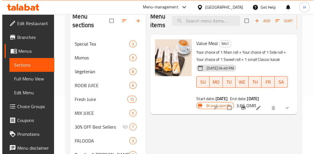
scroll to position [60, 0]
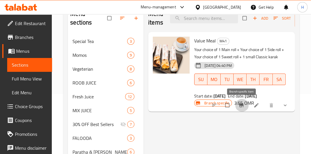
click at [243, 106] on icon "Branch-specific-item" at bounding box center [241, 105] width 4 height 4
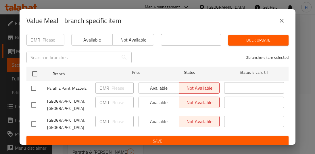
scroll to position [60, 0]
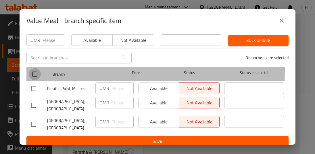
click at [33, 68] on input "checkbox" at bounding box center [35, 74] width 12 height 12
checkbox input "true"
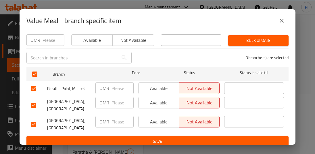
click at [78, 39] on span "Available" at bounding box center [92, 40] width 37 height 8
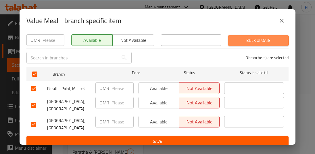
click at [240, 39] on span "Bulk update" at bounding box center [258, 40] width 51 height 7
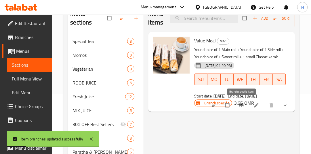
click at [239, 104] on icon "Branch-specific-item" at bounding box center [241, 105] width 4 height 4
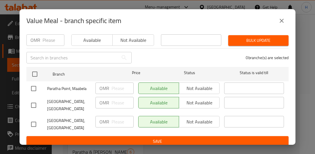
click at [172, 34] on div "Price OMR Price Status Available Not available Closed Until in Oman local time …" at bounding box center [157, 35] width 269 height 28
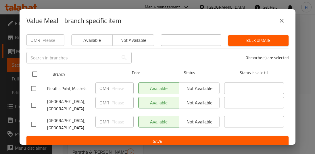
click at [36, 70] on input "checkbox" at bounding box center [35, 74] width 12 height 12
checkbox input "true"
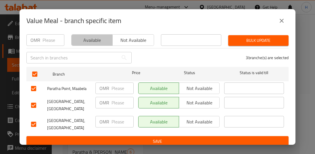
click at [84, 40] on span "Available" at bounding box center [92, 40] width 37 height 8
click at [253, 39] on span "Bulk update" at bounding box center [258, 40] width 51 height 7
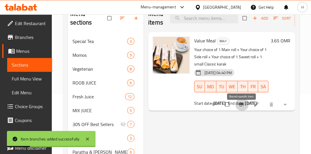
click at [241, 110] on button "Branch-specific-item" at bounding box center [242, 104] width 14 height 13
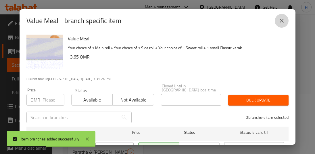
click at [282, 18] on icon "close" at bounding box center [281, 20] width 7 height 7
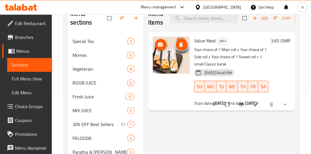
scroll to position [0, 0]
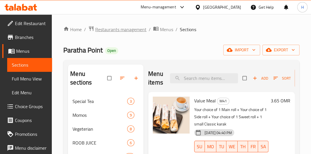
click at [122, 31] on span "Restaurants management" at bounding box center [120, 29] width 51 height 7
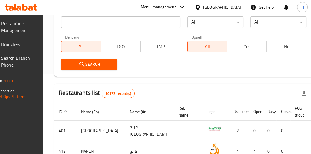
scroll to position [67, 0]
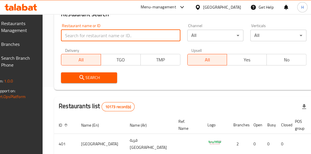
click at [119, 35] on input "search" at bounding box center [120, 36] width 119 height 12
type input "paratha point"
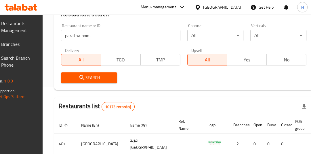
click at [103, 80] on span "Search" at bounding box center [89, 77] width 47 height 7
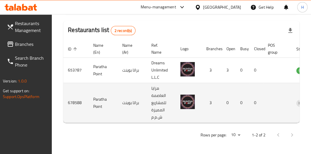
scroll to position [0, 43]
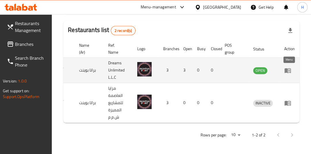
click at [285, 67] on icon "enhanced table" at bounding box center [287, 70] width 7 height 7
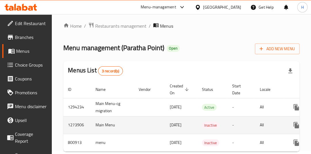
scroll to position [0, 49]
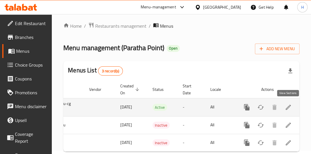
click at [290, 107] on icon "enhanced table" at bounding box center [288, 107] width 7 height 7
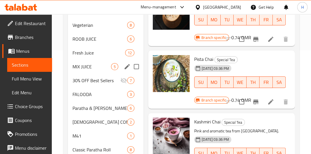
scroll to position [106, 0]
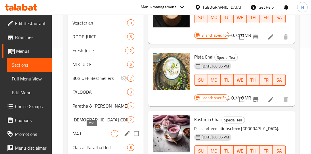
click at [100, 132] on span "M41" at bounding box center [91, 133] width 39 height 7
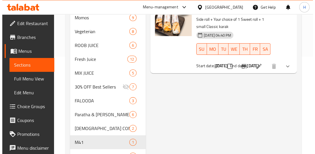
scroll to position [96, 0]
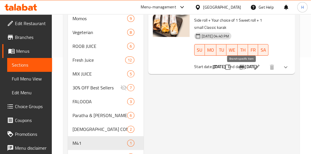
click at [241, 69] on icon "Branch-specific-item" at bounding box center [241, 67] width 5 height 5
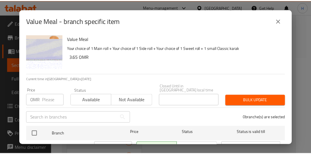
scroll to position [60, 0]
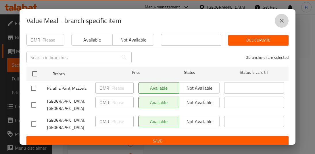
click at [283, 21] on icon "close" at bounding box center [281, 20] width 7 height 7
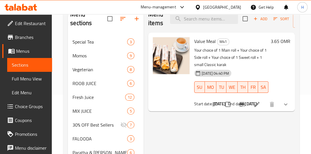
scroll to position [0, 0]
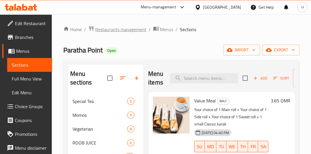
click at [107, 28] on span "Restaurants management" at bounding box center [120, 29] width 51 height 7
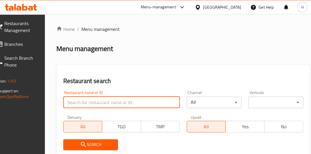
click at [102, 103] on input "search" at bounding box center [121, 102] width 116 height 12
type input "costa coffee"
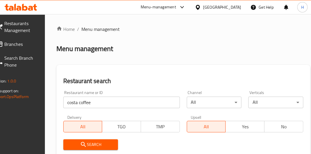
click at [110, 143] on span "Search" at bounding box center [91, 144] width 46 height 7
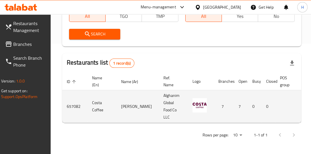
scroll to position [0, 42]
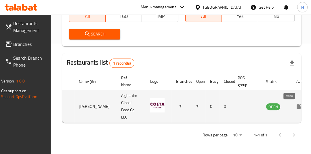
click at [296, 103] on icon "enhanced table" at bounding box center [299, 106] width 7 height 7
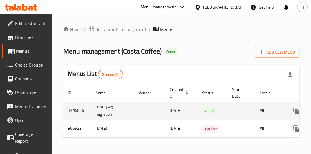
scroll to position [0, 49]
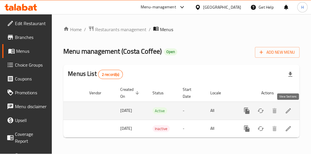
click at [291, 108] on link "enhanced table" at bounding box center [288, 111] width 14 height 14
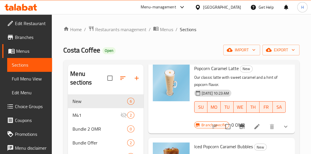
scroll to position [37, 0]
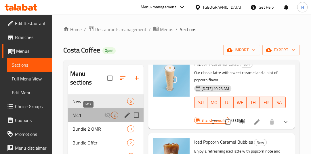
click at [103, 117] on span "M41" at bounding box center [88, 114] width 32 height 7
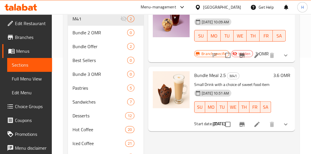
scroll to position [96, 0]
click at [255, 125] on icon at bounding box center [256, 123] width 5 height 5
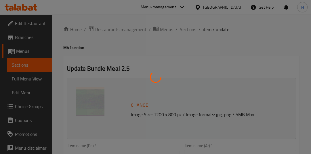
type input "اختيار المشروب حجم صغير"
type input "1"
type input "الطبق الجانبي"
type input "1"
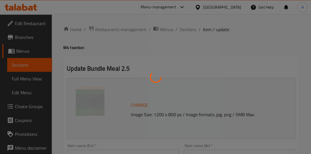
type input "1"
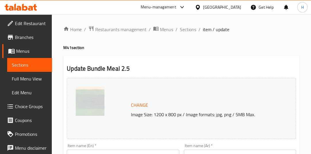
click at [163, 68] on h2 "Update Bundle Meal 2.5" at bounding box center [181, 68] width 229 height 9
click at [125, 30] on span "Restaurants management" at bounding box center [120, 29] width 51 height 7
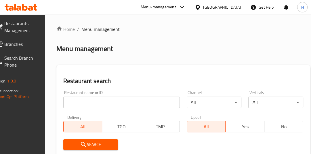
click at [87, 102] on div at bounding box center [155, 77] width 311 height 154
click at [90, 102] on input "search" at bounding box center [121, 102] width 116 height 12
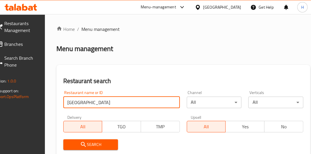
type input "italiano"
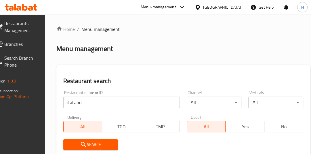
click at [98, 141] on span "Search" at bounding box center [91, 144] width 46 height 7
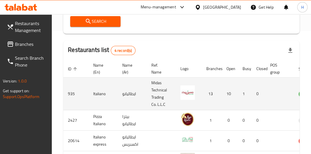
scroll to position [0, 45]
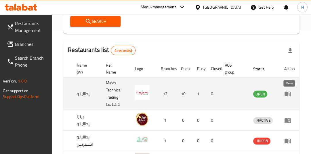
click at [288, 95] on icon "enhanced table" at bounding box center [287, 93] width 6 height 5
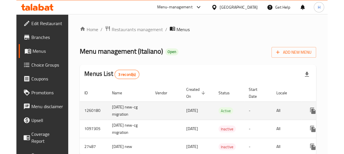
scroll to position [0, 49]
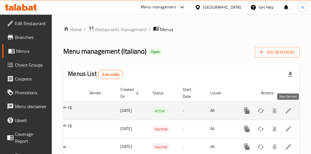
click at [286, 110] on icon "enhanced table" at bounding box center [288, 110] width 7 height 7
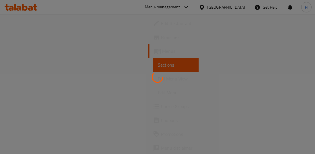
click at [23, 114] on div at bounding box center [157, 77] width 315 height 154
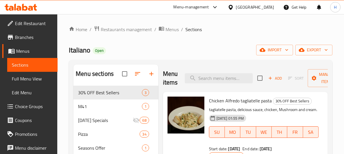
click at [30, 104] on span "Choice Groups" at bounding box center [34, 106] width 38 height 7
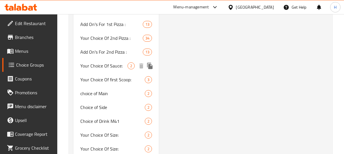
scroll to position [968, 0]
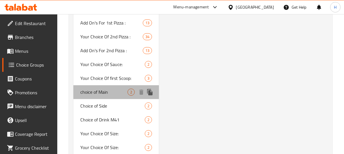
click at [119, 89] on span "choice of Main" at bounding box center [103, 91] width 47 height 7
type input "choice of Main"
type input "الطبق الرئيسي"
type input "1"
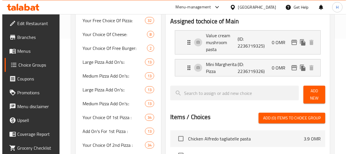
scroll to position [107, 0]
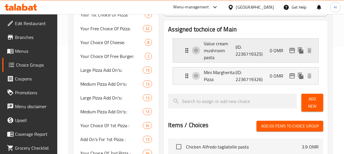
click at [292, 51] on icon "edit" at bounding box center [291, 50] width 7 height 7
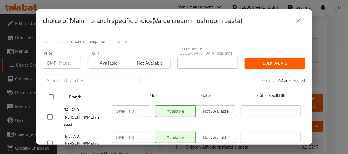
click at [49, 92] on input "checkbox" at bounding box center [51, 97] width 12 height 12
checkbox input "true"
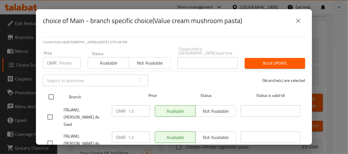
checkbox input "true"
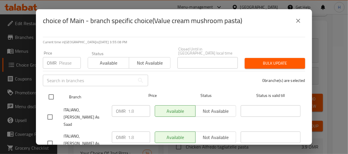
checkbox input "true"
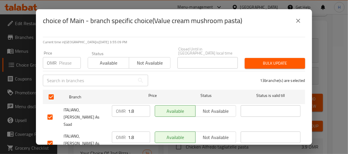
click at [66, 57] on input "number" at bounding box center [70, 63] width 22 height 12
type input "0"
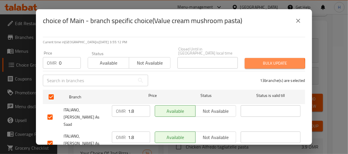
click at [258, 61] on span "Bulk update" at bounding box center [274, 63] width 51 height 7
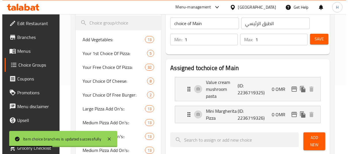
scroll to position [82, 0]
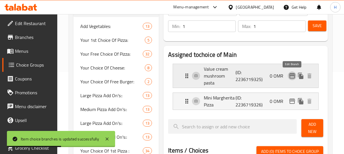
click at [293, 77] on icon "edit" at bounding box center [291, 75] width 7 height 7
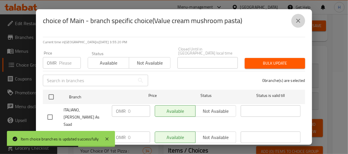
click at [297, 22] on icon "close" at bounding box center [298, 21] width 4 height 4
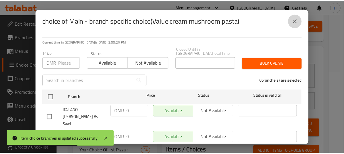
scroll to position [983, 0]
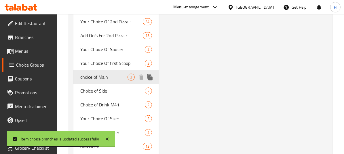
click at [118, 77] on span "choice of Main" at bounding box center [103, 76] width 47 height 7
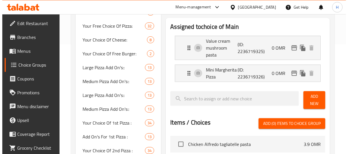
scroll to position [110, 0]
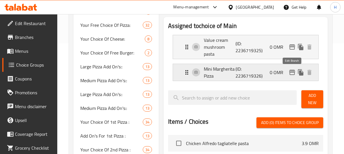
click at [292, 73] on icon "edit" at bounding box center [291, 72] width 7 height 7
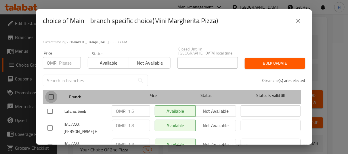
click at [51, 92] on input "checkbox" at bounding box center [51, 97] width 12 height 12
checkbox input "true"
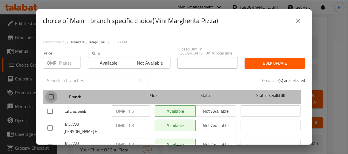
checkbox input "true"
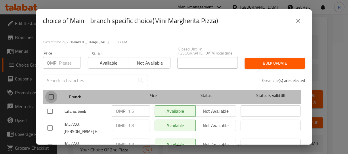
checkbox input "true"
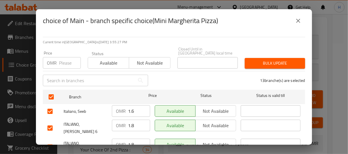
click at [63, 59] on input "number" at bounding box center [70, 63] width 22 height 12
type input "0"
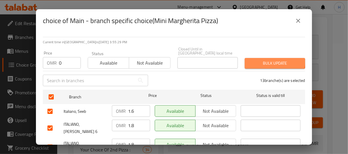
click at [269, 60] on span "Bulk update" at bounding box center [274, 63] width 51 height 7
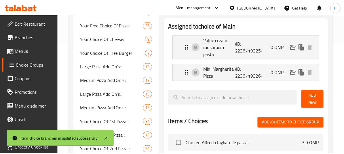
scroll to position [983, 0]
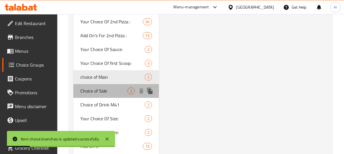
click at [108, 90] on span "Choice of Side" at bounding box center [103, 90] width 47 height 7
type input "Choice of Side"
type input "الطبق الجانبي"
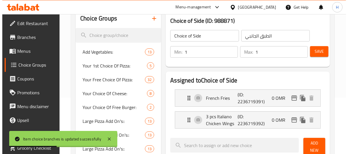
scroll to position [56, 0]
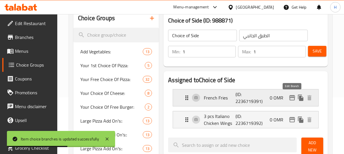
click at [293, 95] on icon "edit" at bounding box center [292, 97] width 6 height 5
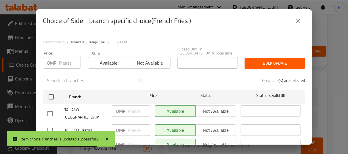
click at [301, 18] on icon "close" at bounding box center [298, 20] width 7 height 7
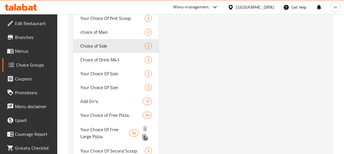
scroll to position [1028, 0]
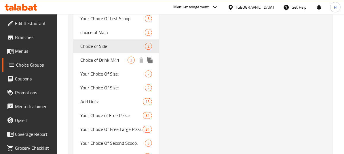
click at [116, 60] on span "Choice of Drink M41" at bounding box center [103, 59] width 47 height 7
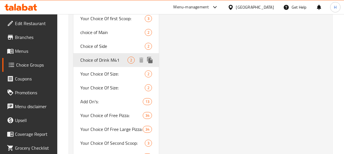
type input "Choice of Drink M41"
type input "اختيار المشروب"
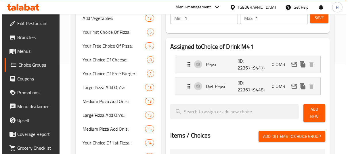
scroll to position [94, 0]
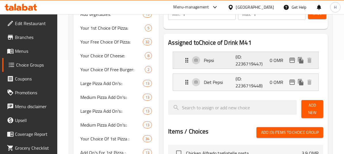
click at [293, 60] on icon "edit" at bounding box center [292, 60] width 6 height 5
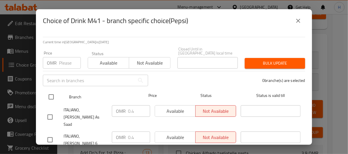
click at [49, 91] on input "checkbox" at bounding box center [51, 97] width 12 height 12
checkbox input "true"
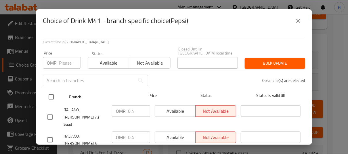
checkbox input "true"
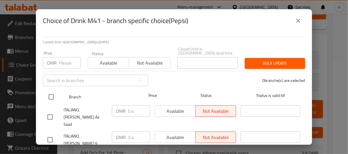
checkbox input "true"
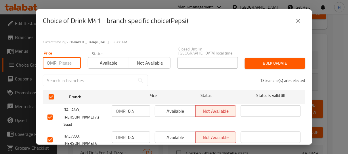
click at [59, 62] on input "number" at bounding box center [70, 63] width 22 height 12
type input "0"
click at [298, 60] on button "Bulk update" at bounding box center [275, 63] width 60 height 11
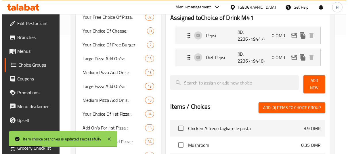
scroll to position [123, 0]
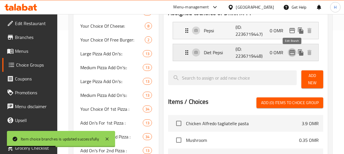
click at [294, 52] on icon "edit" at bounding box center [292, 52] width 6 height 5
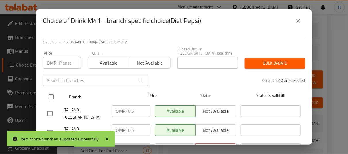
click at [51, 91] on input "checkbox" at bounding box center [51, 97] width 12 height 12
checkbox input "true"
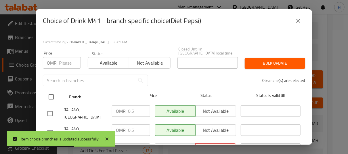
checkbox input "true"
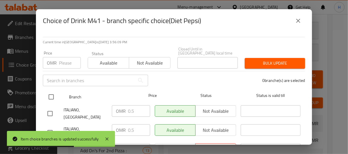
checkbox input "true"
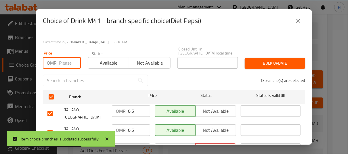
click at [63, 59] on input "number" at bounding box center [70, 63] width 22 height 12
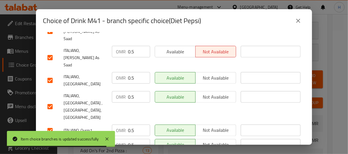
scroll to position [0, 0]
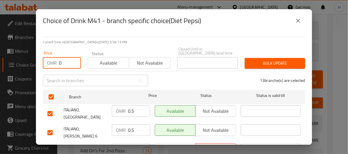
type input "0"
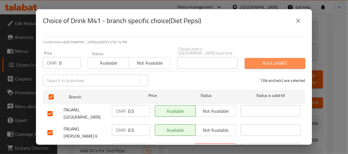
click at [261, 60] on span "Bulk update" at bounding box center [274, 63] width 51 height 7
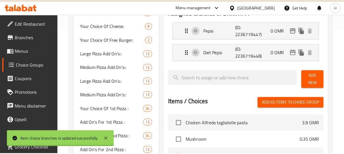
scroll to position [1011, 0]
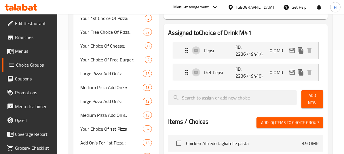
scroll to position [0, 0]
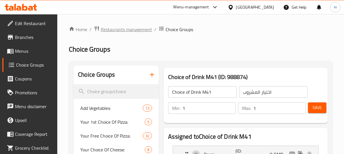
click at [129, 27] on span "Restaurants management" at bounding box center [126, 29] width 51 height 7
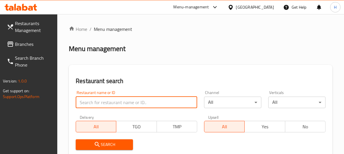
click at [107, 99] on input "search" at bounding box center [136, 102] width 121 height 12
type input "bomba"
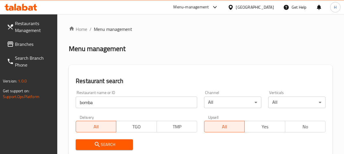
click at [117, 142] on span "Search" at bounding box center [104, 144] width 48 height 7
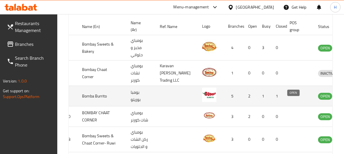
scroll to position [0, 17]
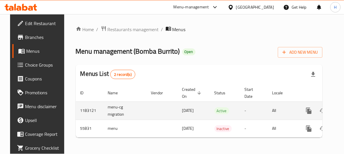
scroll to position [0, 22]
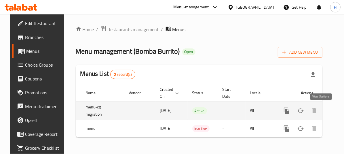
click at [315, 110] on icon "enhanced table" at bounding box center [327, 110] width 5 height 5
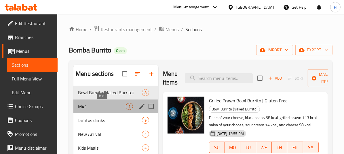
click at [100, 107] on span "M41" at bounding box center [101, 106] width 47 height 7
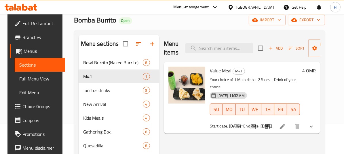
scroll to position [0, 17]
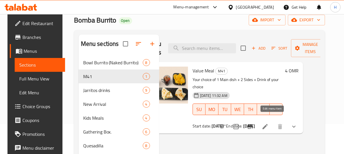
click at [268, 123] on icon at bounding box center [264, 126] width 7 height 7
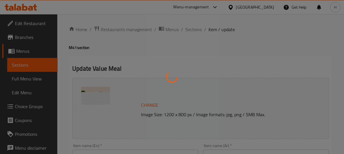
type input "الطبق الرئيسي"
type input "1"
type input "الطبق الجانبي"
type input "1"
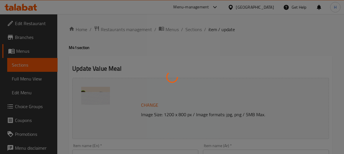
type input "2"
type input "اختيار المشروب"
type input "1"
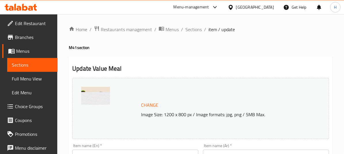
click at [284, 70] on h2 "Update Value Meal" at bounding box center [200, 68] width 256 height 9
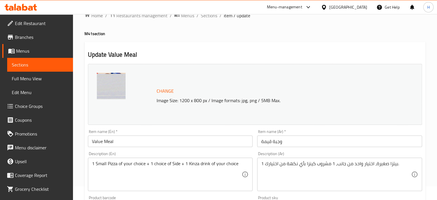
scroll to position [14, 0]
